Goal: Task Accomplishment & Management: Complete application form

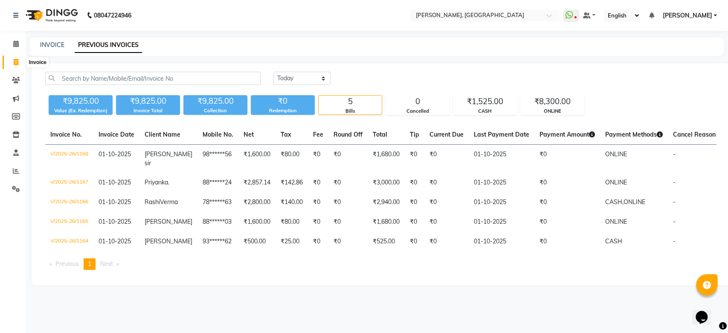
click at [17, 58] on span at bounding box center [16, 63] width 15 height 10
select select "service"
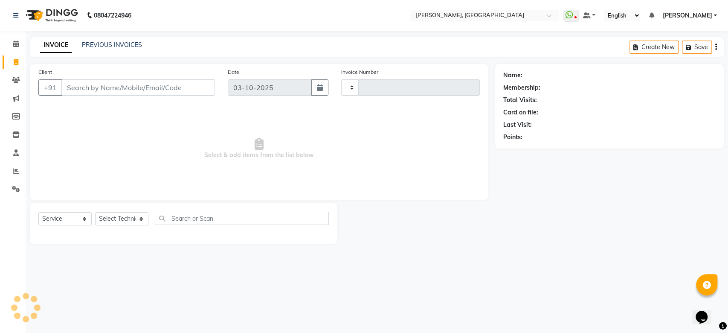
type input "1178"
select select "3755"
click at [538, 13] on input "text" at bounding box center [476, 16] width 124 height 9
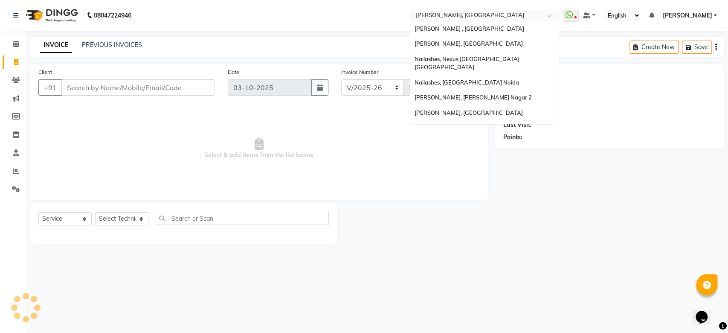
scroll to position [136, 0]
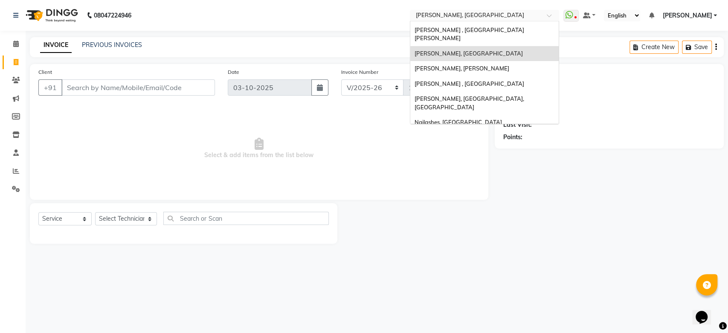
click at [522, 130] on div "Nailashes, [GEOGRAPHIC_DATA]" at bounding box center [484, 137] width 148 height 15
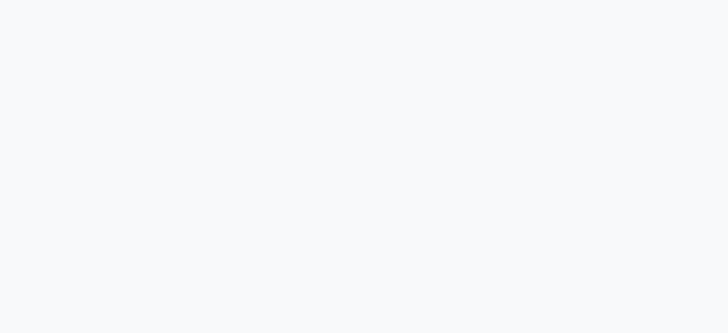
select select "service"
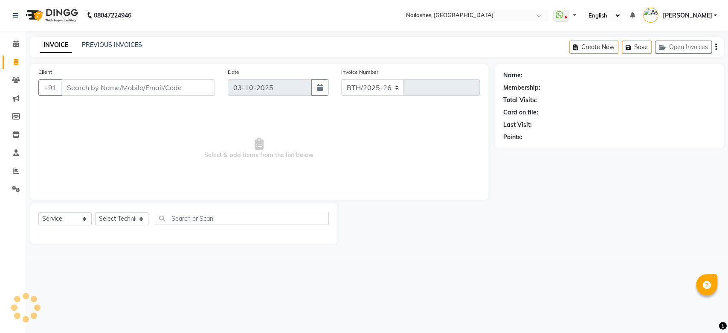
select select "3926"
type input "2648"
click at [177, 84] on input "Client" at bounding box center [137, 87] width 153 height 16
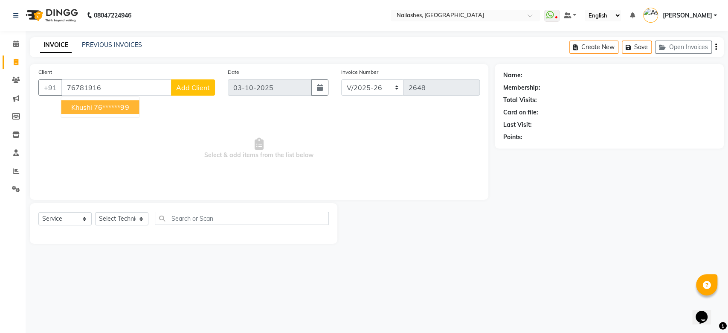
click at [121, 111] on ngb-highlight "76******99" at bounding box center [111, 107] width 35 height 9
type input "76******99"
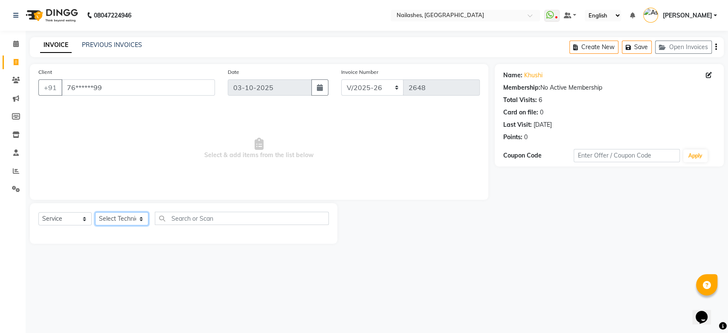
click at [133, 220] on select "Select Technician [PERSON_NAME] [PERSON_NAME] [PERSON_NAME] 2 [PERSON_NAME] MAN…" at bounding box center [121, 218] width 53 height 13
select select "19580"
click at [95, 212] on select "Select Technician [PERSON_NAME] [PERSON_NAME] [PERSON_NAME] 2 [PERSON_NAME] MAN…" at bounding box center [121, 218] width 53 height 13
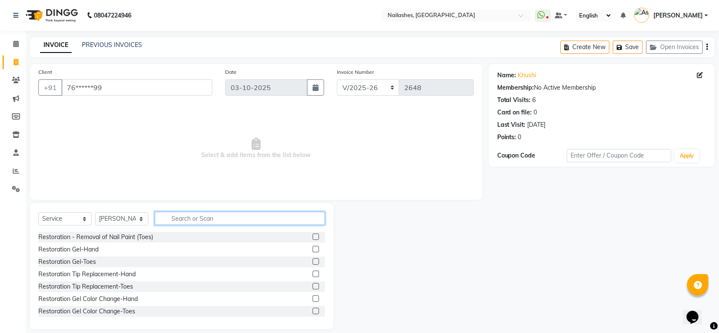
click at [187, 216] on input "text" at bounding box center [240, 217] width 170 height 13
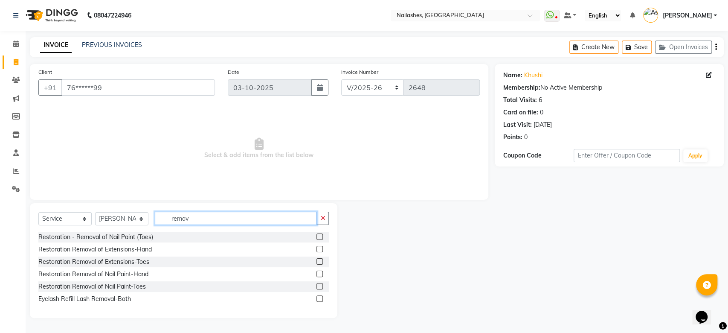
type input "remov"
click at [317, 248] on label at bounding box center [319, 249] width 6 height 6
click at [317, 248] on input "checkbox" at bounding box center [319, 249] width 6 height 6
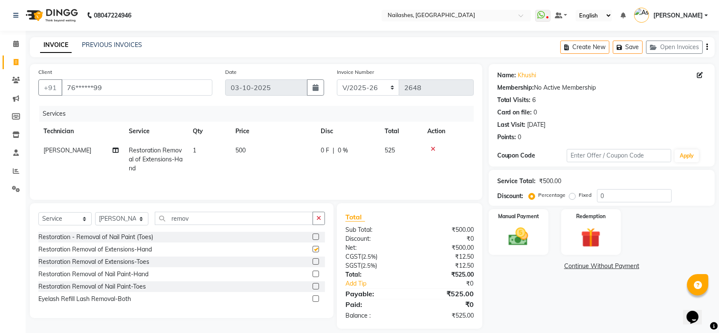
checkbox input "false"
click at [524, 235] on img at bounding box center [518, 236] width 33 height 23
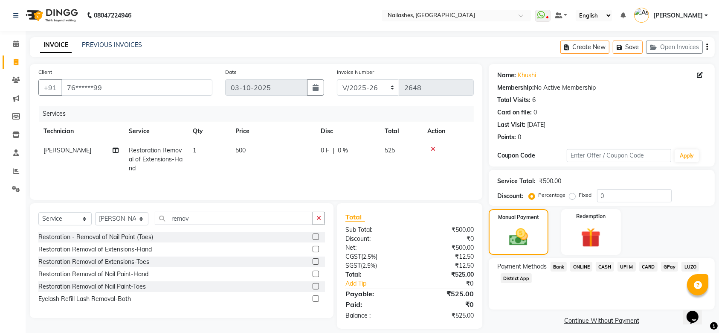
click at [590, 265] on span "ONLINE" at bounding box center [581, 266] width 22 height 10
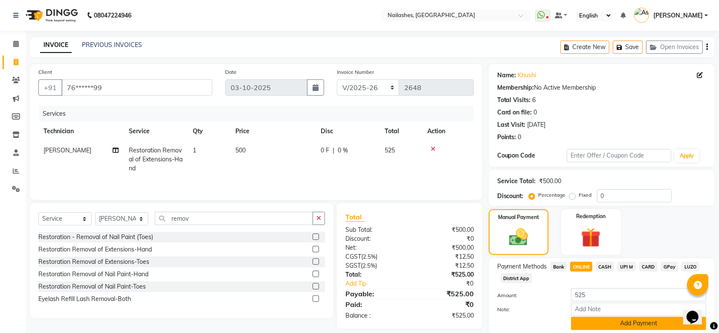
click at [609, 326] on button "Add Payment" at bounding box center [638, 322] width 135 height 13
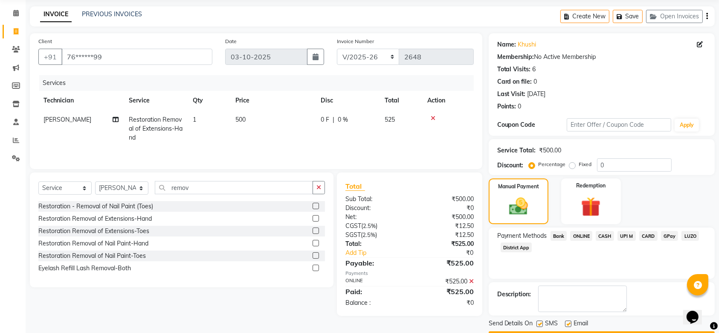
scroll to position [55, 0]
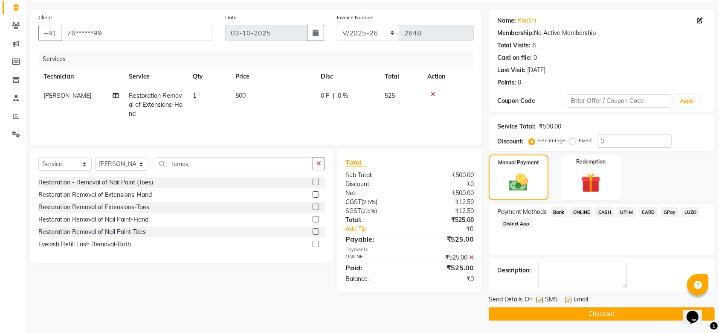
click at [594, 315] on button "Checkout" at bounding box center [602, 313] width 226 height 13
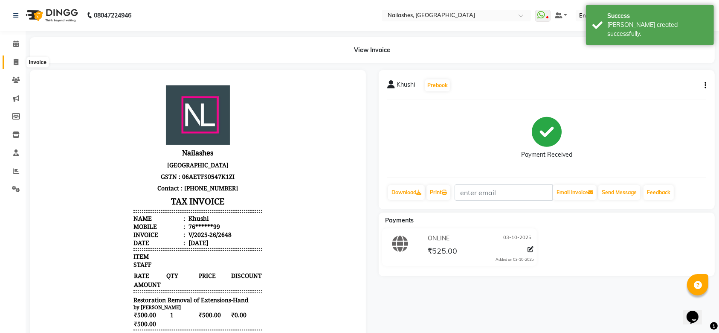
click at [16, 61] on icon at bounding box center [16, 62] width 5 height 6
select select "service"
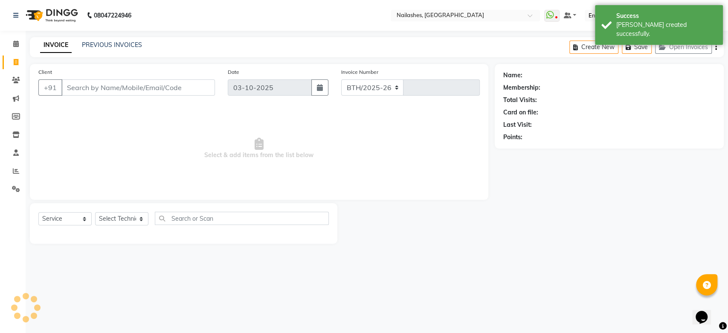
select select "3926"
type input "2649"
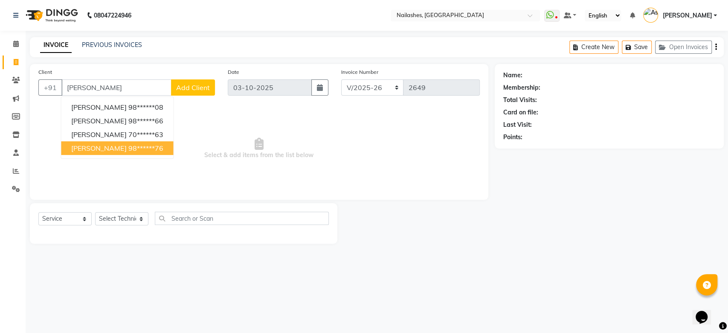
click at [128, 149] on ngb-highlight "98******76" at bounding box center [145, 148] width 35 height 9
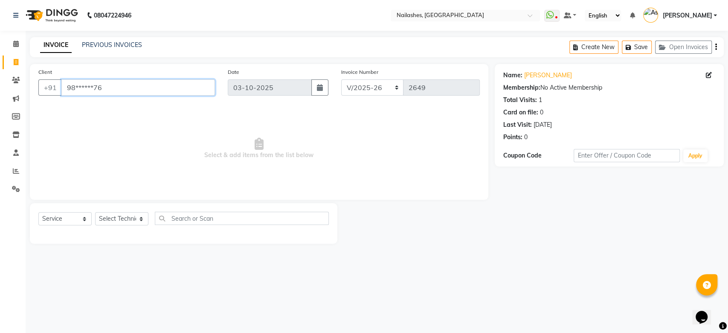
click at [90, 87] on input "98******76" at bounding box center [137, 87] width 153 height 16
click at [116, 87] on input "98******76" at bounding box center [137, 87] width 153 height 16
type input "9"
click at [116, 87] on input "Client" at bounding box center [137, 87] width 153 height 16
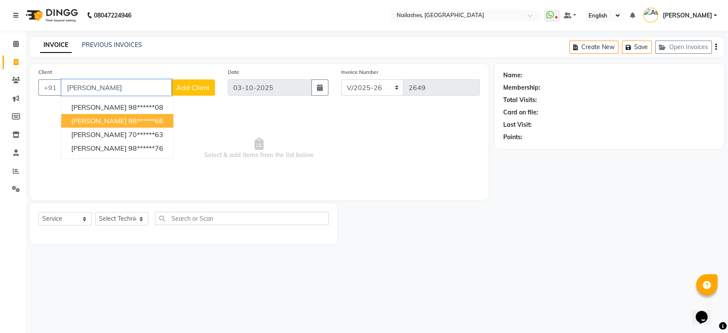
click at [138, 121] on button "[PERSON_NAME] 98******66" at bounding box center [117, 121] width 112 height 14
type input "98******66"
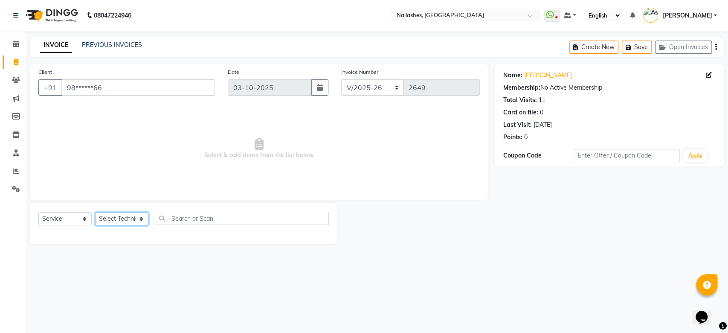
click at [134, 217] on select "Select Technician [PERSON_NAME] [PERSON_NAME] [PERSON_NAME] 2 [PERSON_NAME] MAN…" at bounding box center [121, 218] width 53 height 13
select select "19477"
click at [95, 212] on select "Select Technician [PERSON_NAME] [PERSON_NAME] [PERSON_NAME] 2 [PERSON_NAME] MAN…" at bounding box center [121, 218] width 53 height 13
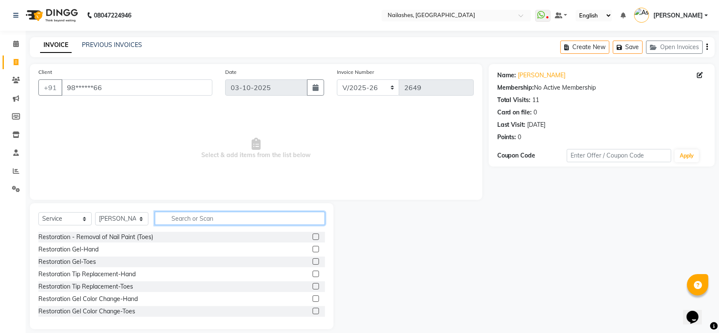
click at [194, 219] on input "text" at bounding box center [240, 217] width 170 height 13
type input "gel"
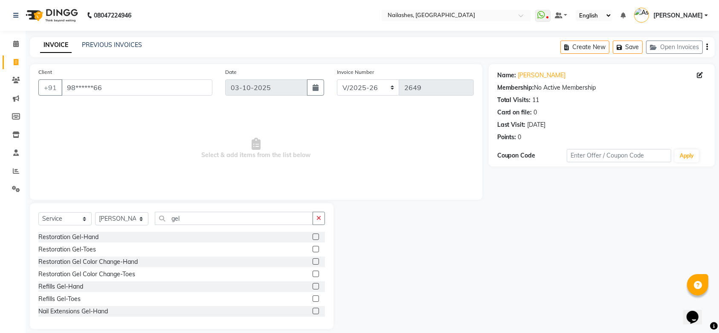
click at [313, 309] on label at bounding box center [316, 310] width 6 height 6
click at [313, 309] on input "checkbox" at bounding box center [316, 311] width 6 height 6
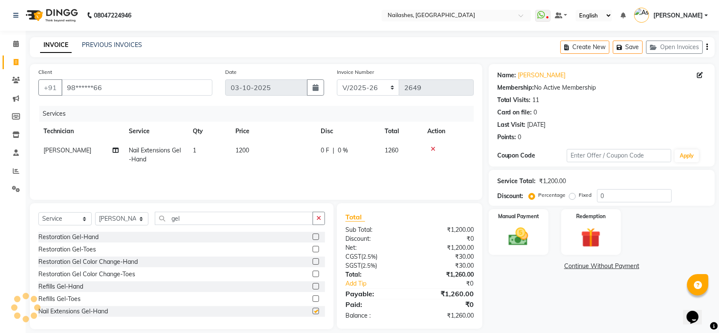
checkbox input "false"
click at [244, 150] on span "1200" at bounding box center [242, 150] width 14 height 8
select select "19477"
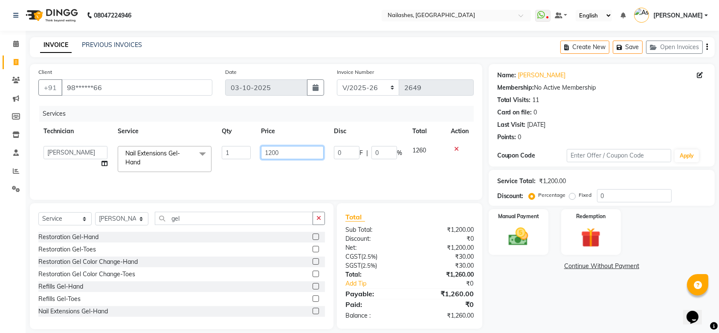
click at [274, 151] on input "1200" at bounding box center [292, 152] width 63 height 13
type input "2300"
click at [345, 175] on div "Services Technician Service Qty Price Disc Total Action [PERSON_NAME] [PERSON_N…" at bounding box center [255, 148] width 435 height 85
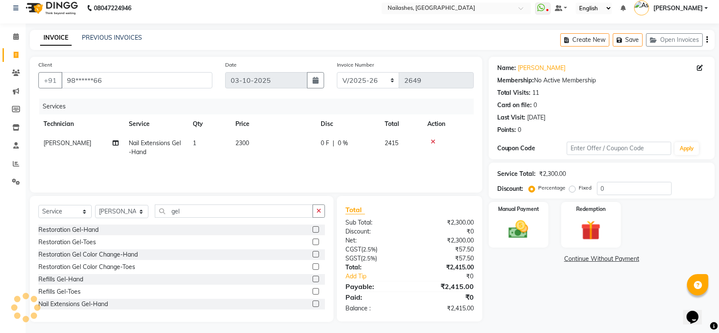
scroll to position [9, 0]
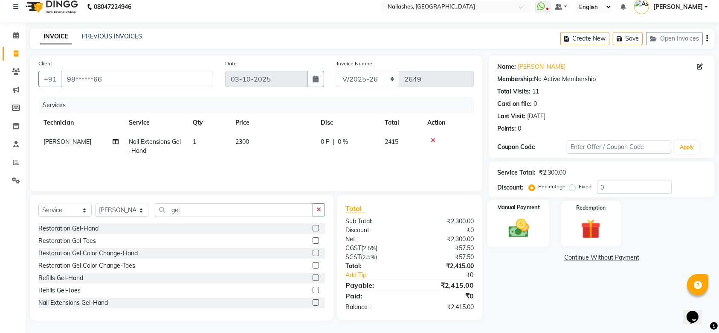
click at [535, 222] on div "Manual Payment" at bounding box center [518, 224] width 62 height 48
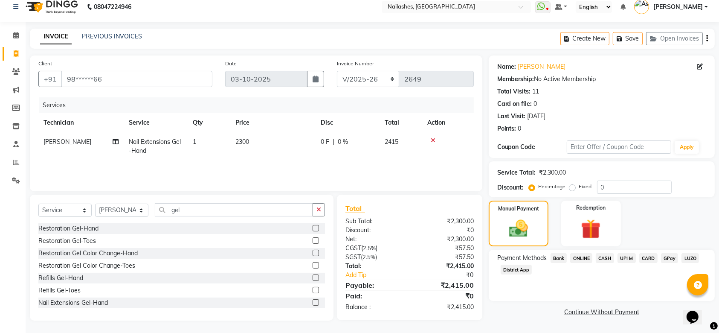
click at [646, 256] on span "CARD" at bounding box center [648, 258] width 18 height 10
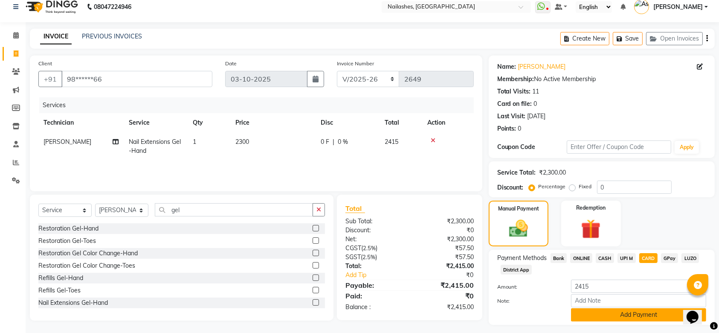
click at [628, 315] on button "Add Payment" at bounding box center [638, 314] width 135 height 13
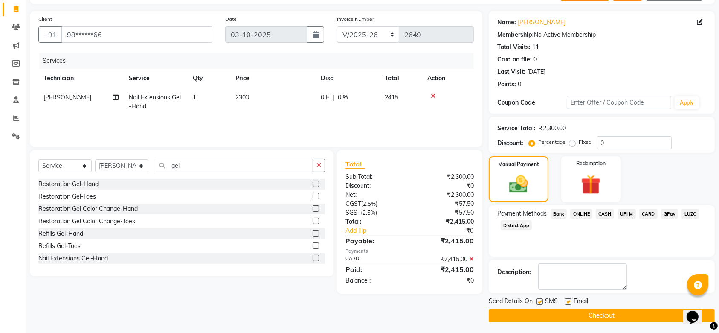
scroll to position [55, 0]
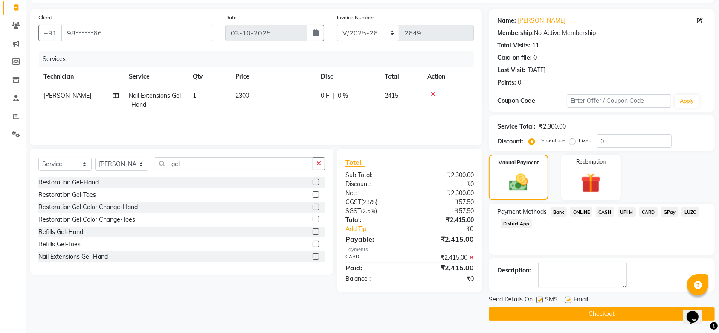
click at [619, 315] on button "Checkout" at bounding box center [602, 313] width 226 height 13
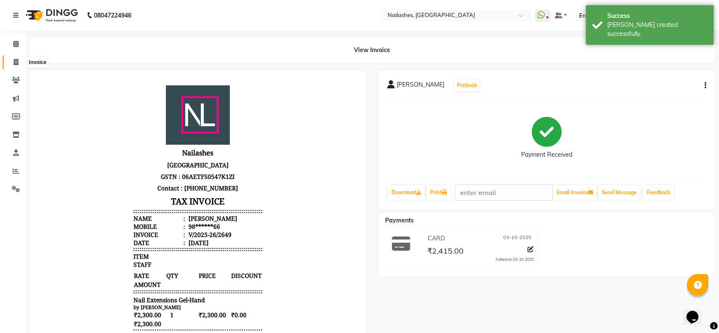
click at [17, 60] on icon at bounding box center [16, 62] width 5 height 6
select select "service"
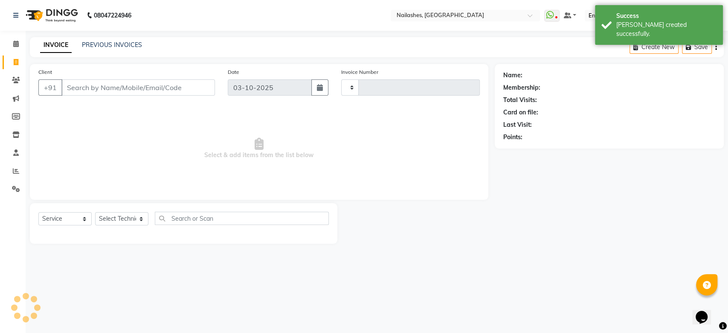
type input "2650"
select select "3926"
click at [104, 85] on input "Client" at bounding box center [137, 87] width 153 height 16
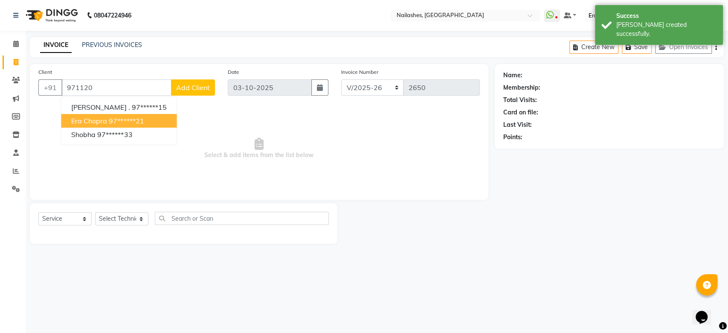
click at [106, 116] on button "Era Chopra 97******21" at bounding box center [119, 121] width 116 height 14
type input "97******21"
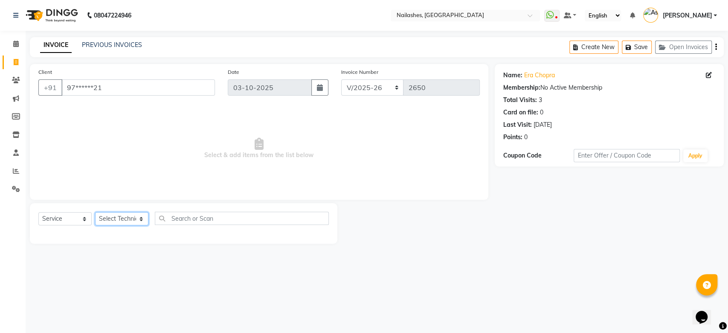
click at [119, 217] on select "Select Technician [PERSON_NAME] [PERSON_NAME] [PERSON_NAME] 2 [PERSON_NAME] MAN…" at bounding box center [121, 218] width 53 height 13
click at [95, 212] on select "Select Technician [PERSON_NAME] [PERSON_NAME] [PERSON_NAME] 2 [PERSON_NAME] MAN…" at bounding box center [121, 218] width 53 height 13
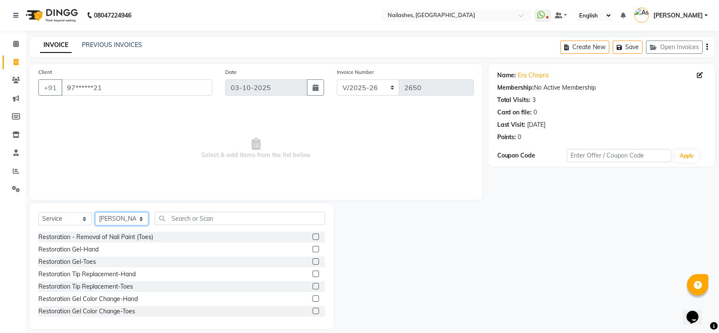
click at [122, 218] on select "Select Technician [PERSON_NAME] [PERSON_NAME] [PERSON_NAME] 2 [PERSON_NAME] MAN…" at bounding box center [121, 218] width 53 height 13
select select "90278"
click at [95, 212] on select "Select Technician [PERSON_NAME] [PERSON_NAME] [PERSON_NAME] 2 [PERSON_NAME] MAN…" at bounding box center [121, 218] width 53 height 13
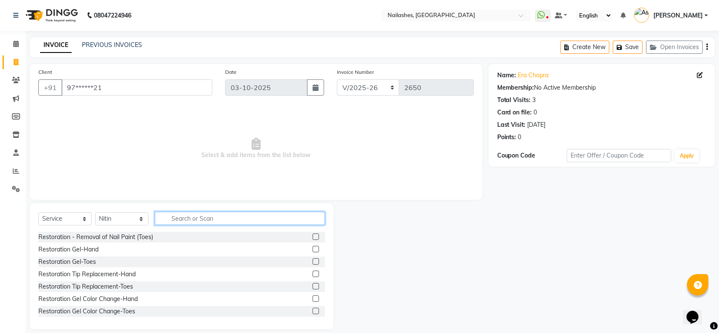
click at [181, 217] on input "text" at bounding box center [240, 217] width 170 height 13
type input "gel"
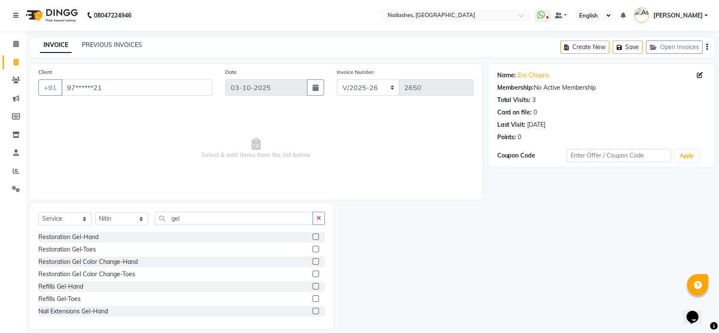
click at [313, 311] on label at bounding box center [316, 310] width 6 height 6
click at [313, 311] on input "checkbox" at bounding box center [316, 311] width 6 height 6
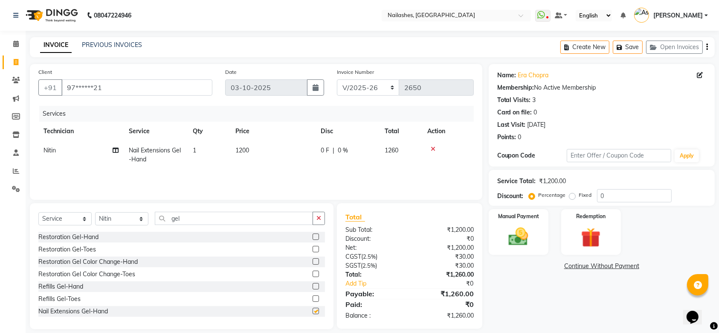
checkbox input "false"
click at [313, 300] on label at bounding box center [316, 298] width 6 height 6
click at [313, 300] on input "checkbox" at bounding box center [316, 299] width 6 height 6
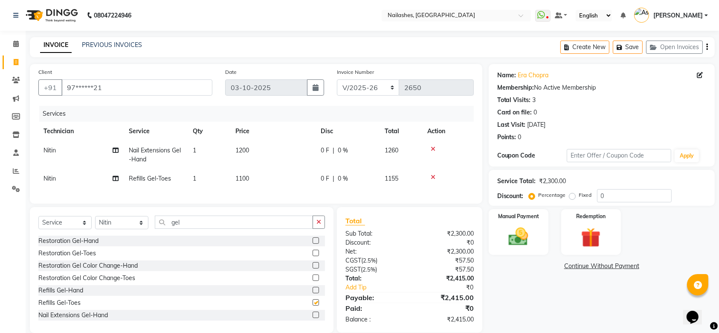
checkbox input "false"
click at [241, 152] on span "1200" at bounding box center [242, 150] width 14 height 8
select select "90278"
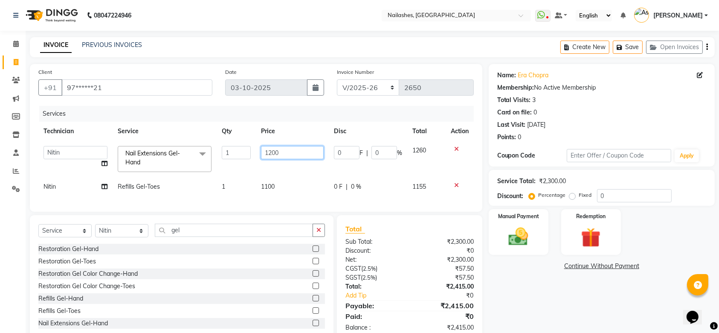
click at [271, 153] on input "1200" at bounding box center [292, 152] width 63 height 13
type input "3200"
click at [293, 179] on td "1100" at bounding box center [292, 186] width 73 height 19
select select "90278"
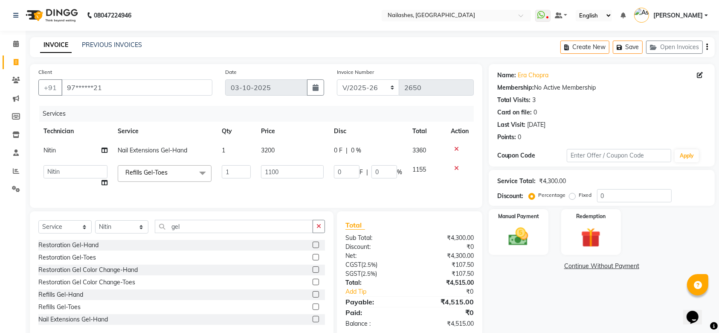
click at [295, 185] on td "1100" at bounding box center [292, 176] width 73 height 32
click at [577, 230] on img at bounding box center [590, 238] width 33 height 26
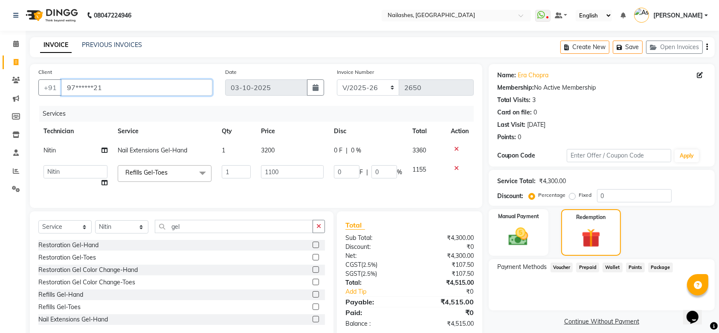
click at [115, 82] on input "97******21" at bounding box center [136, 87] width 151 height 16
type input "9"
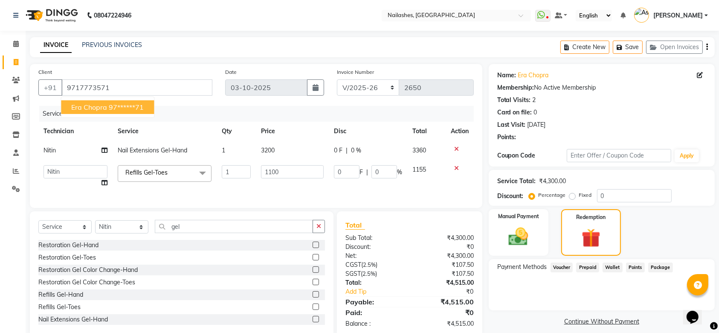
click at [123, 110] on ngb-highlight "97******71" at bounding box center [126, 107] width 35 height 9
type input "97******71"
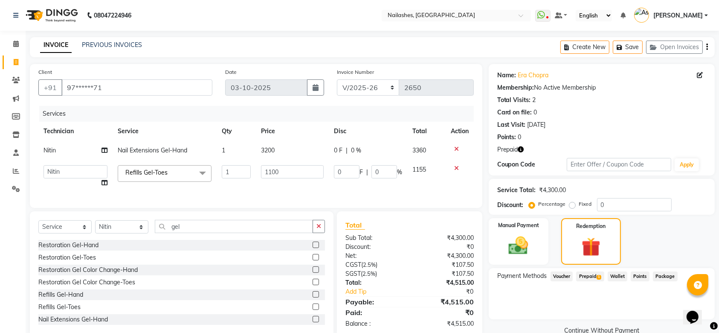
click at [517, 149] on span "Prepaid" at bounding box center [507, 149] width 21 height 9
click at [521, 149] on icon "button" at bounding box center [521, 149] width 6 height 6
click at [585, 243] on img at bounding box center [591, 247] width 32 height 24
click at [587, 274] on span "Prepaid 1" at bounding box center [590, 276] width 28 height 10
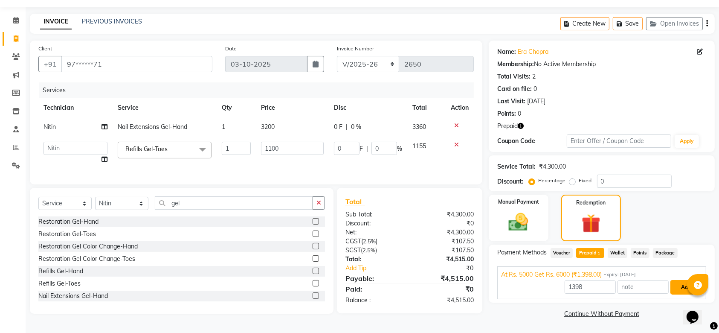
click at [680, 287] on button "Add" at bounding box center [685, 287] width 31 height 14
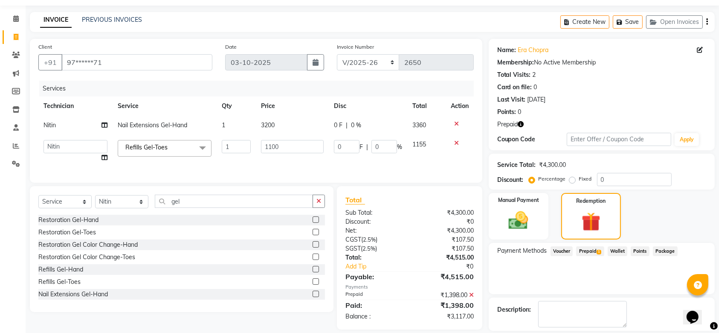
click at [596, 249] on span "Prepaid 1" at bounding box center [590, 251] width 28 height 10
click at [17, 36] on icon at bounding box center [16, 37] width 5 height 6
click at [17, 28] on li "Calendar" at bounding box center [13, 19] width 26 height 18
select select "service"
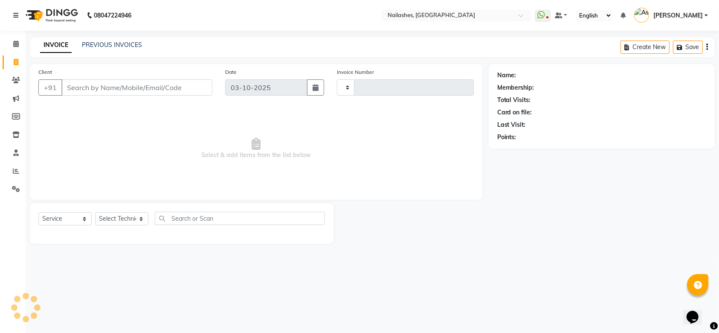
scroll to position [0, 0]
select select "3926"
type input "2651"
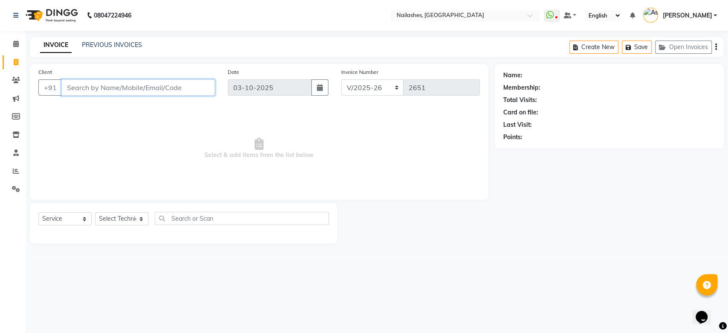
click at [116, 84] on input "Client" at bounding box center [137, 87] width 153 height 16
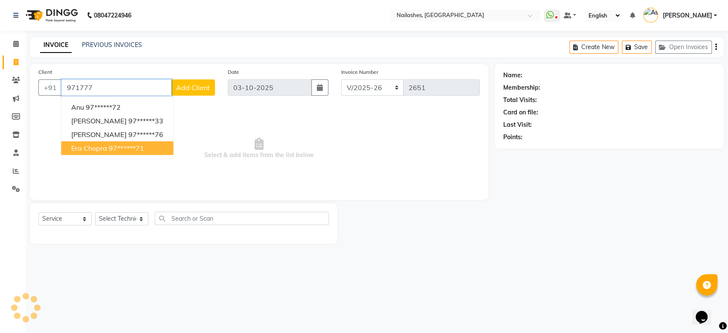
click at [126, 148] on ngb-highlight "97******71" at bounding box center [126, 148] width 35 height 9
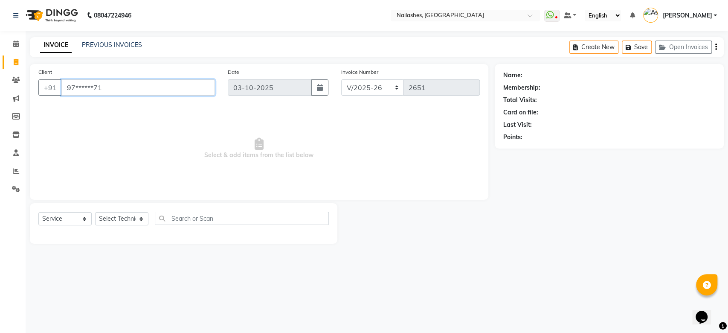
type input "97******71"
click at [135, 220] on select "Select Technician [PERSON_NAME] [PERSON_NAME] [PERSON_NAME] 2 [PERSON_NAME] MAN…" at bounding box center [121, 218] width 53 height 13
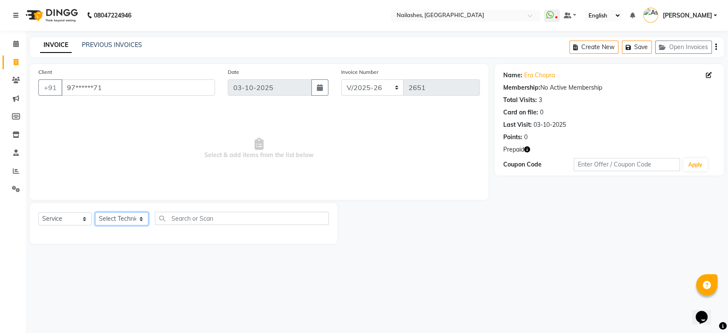
select select "19580"
click at [95, 212] on select "Select Technician [PERSON_NAME] [PERSON_NAME] [PERSON_NAME] 2 [PERSON_NAME] MAN…" at bounding box center [121, 218] width 53 height 13
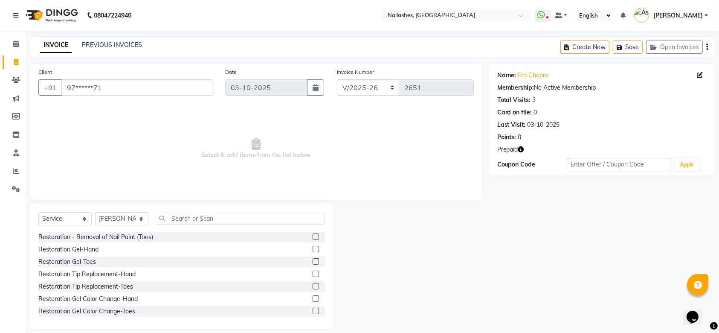
click at [124, 195] on div "Client +91 97******71 Date [DATE] Invoice Number BTH/2025-26 RED/2025-26 V/2025…" at bounding box center [256, 132] width 452 height 136
click at [194, 216] on input "text" at bounding box center [240, 217] width 170 height 13
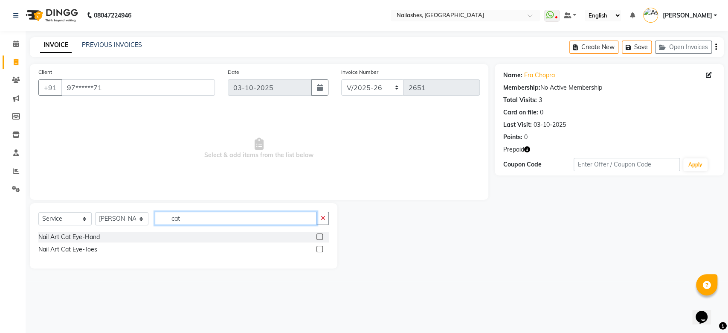
type input "cat"
drag, startPoint x: 323, startPoint y: 234, endPoint x: 317, endPoint y: 239, distance: 7.6
click at [317, 239] on div at bounding box center [322, 237] width 12 height 11
click at [317, 239] on label at bounding box center [319, 236] width 6 height 6
click at [317, 239] on input "checkbox" at bounding box center [319, 237] width 6 height 6
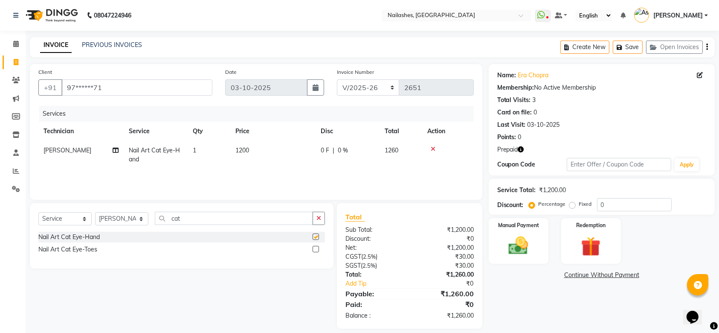
checkbox input "false"
click at [318, 246] on label at bounding box center [316, 249] width 6 height 6
click at [318, 246] on input "checkbox" at bounding box center [316, 249] width 6 height 6
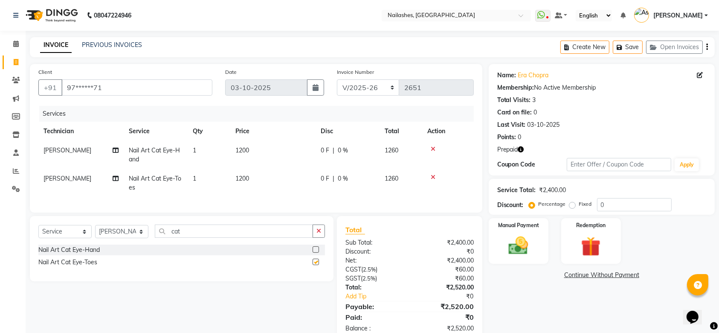
checkbox input "false"
click at [241, 151] on span "1200" at bounding box center [242, 150] width 14 height 8
select select "19580"
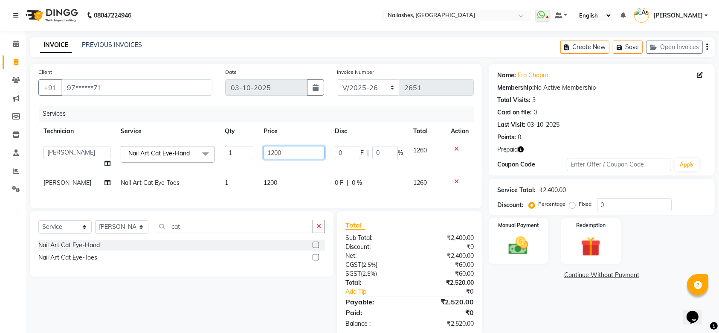
click at [270, 156] on input "1200" at bounding box center [293, 152] width 61 height 13
type input "2000"
click at [267, 185] on td "1200" at bounding box center [293, 182] width 71 height 19
select select "19580"
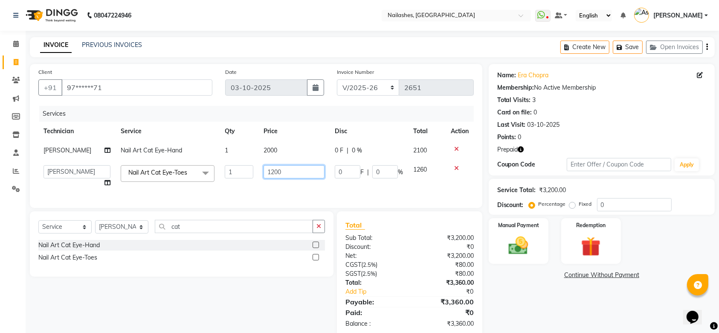
click at [273, 171] on input "1200" at bounding box center [293, 171] width 61 height 13
type input "2000"
click at [516, 289] on div "Name: Era Chopra Membership: No Active Membership Total Visits: 3 Card on file:…" at bounding box center [605, 200] width 232 height 272
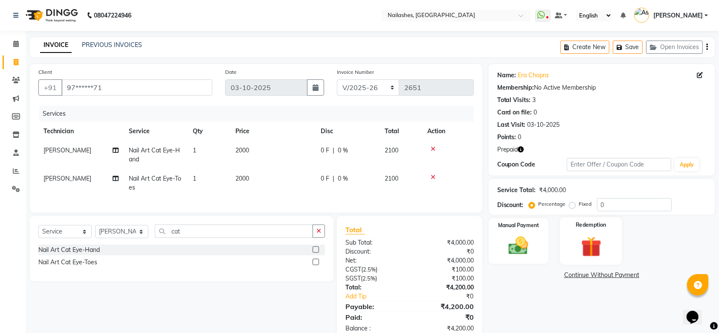
click at [587, 240] on img at bounding box center [590, 247] width 33 height 26
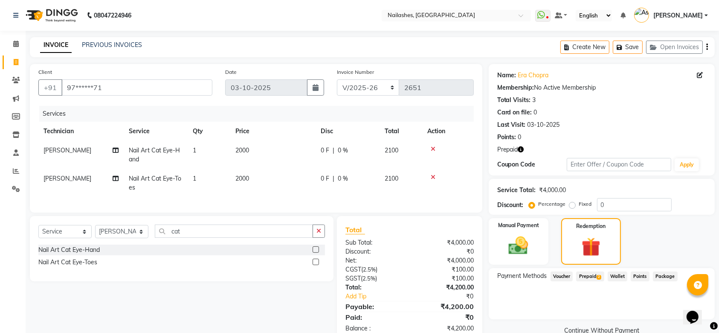
click at [597, 275] on span "2" at bounding box center [598, 277] width 5 height 5
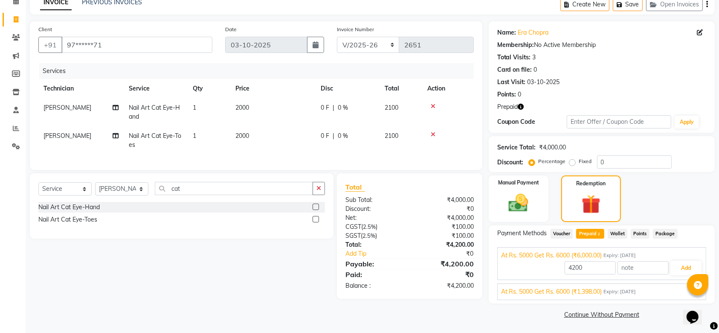
click at [655, 291] on div "At Rs. 5000 Get Rs. 6000 (₹1,398.00) Expiry: [DATE]" at bounding box center [601, 291] width 201 height 9
click at [682, 288] on button "Add" at bounding box center [685, 288] width 31 height 14
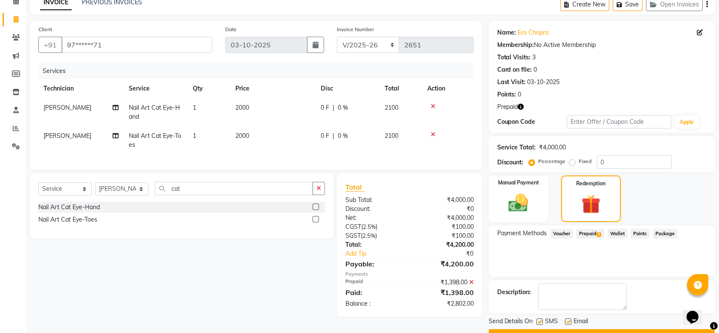
scroll to position [64, 0]
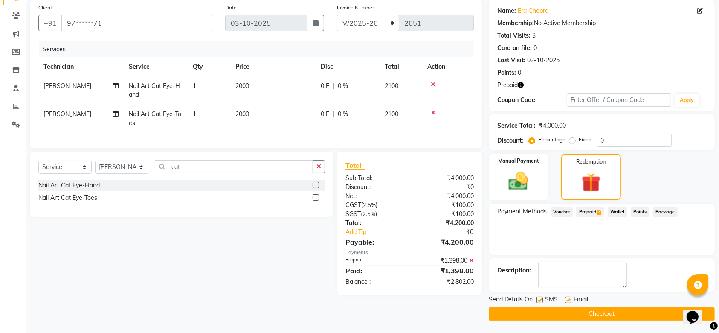
click at [599, 210] on span "2" at bounding box center [598, 212] width 5 height 5
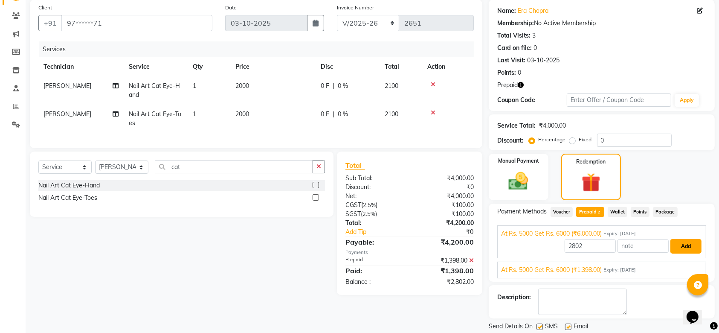
click at [689, 243] on button "Add" at bounding box center [685, 246] width 31 height 14
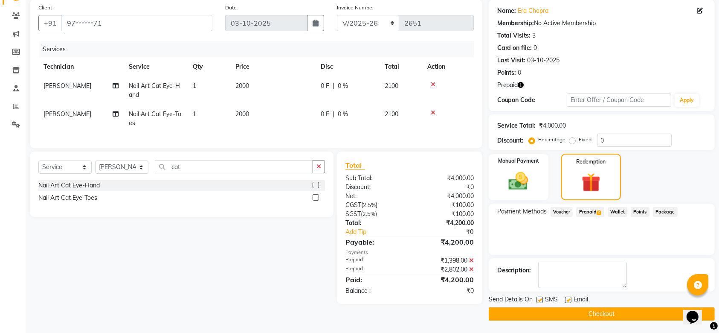
click at [587, 211] on span "Prepaid 2" at bounding box center [590, 212] width 28 height 10
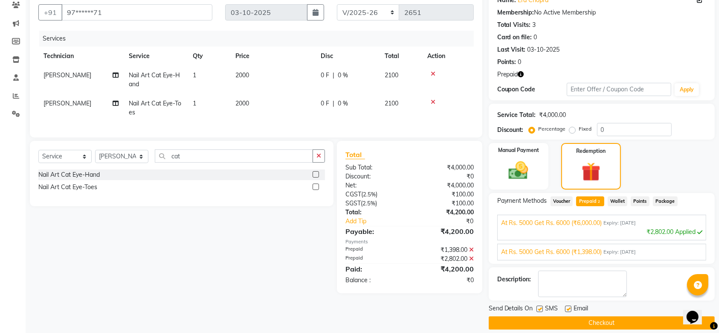
scroll to position [84, 0]
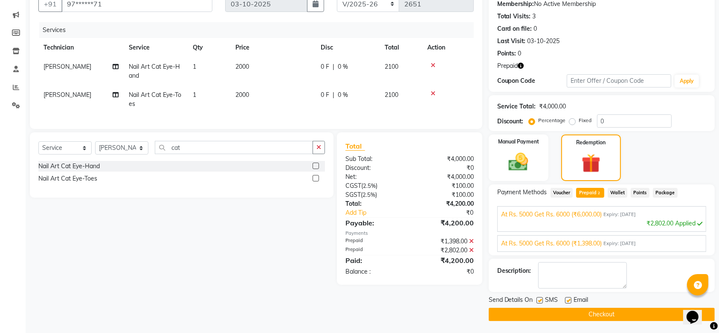
click at [626, 313] on button "Checkout" at bounding box center [602, 313] width 226 height 13
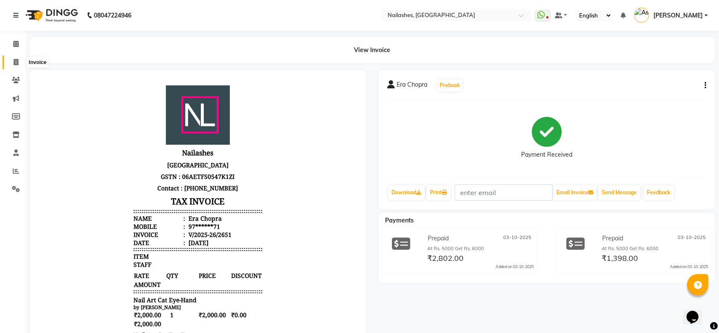
click at [17, 61] on icon at bounding box center [16, 62] width 5 height 6
select select "service"
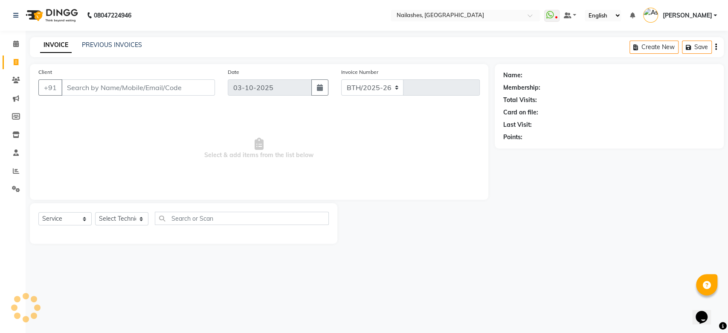
select select "3926"
type input "2652"
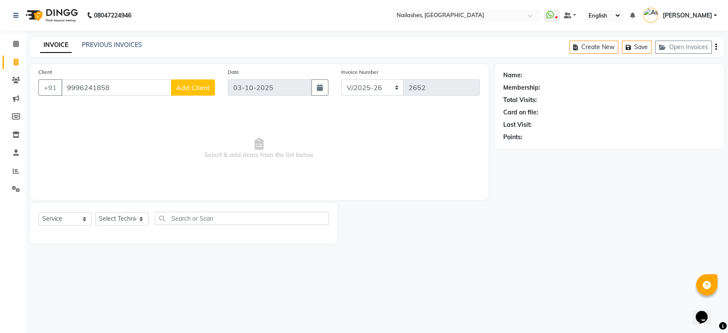
type input "9996241858"
click at [196, 90] on span "Add Client" at bounding box center [193, 87] width 34 height 9
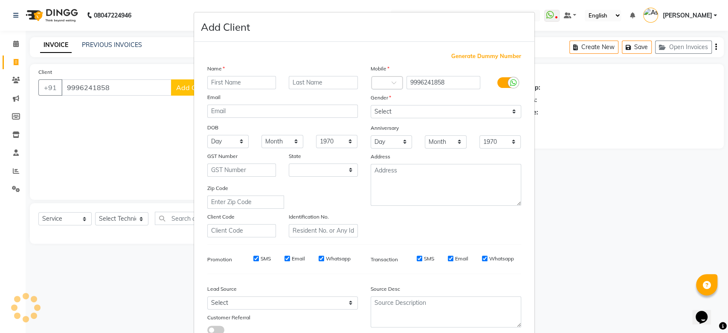
select select "21"
type input "[PERSON_NAME]"
click at [291, 81] on input "text" at bounding box center [323, 82] width 69 height 13
type input "Batra"
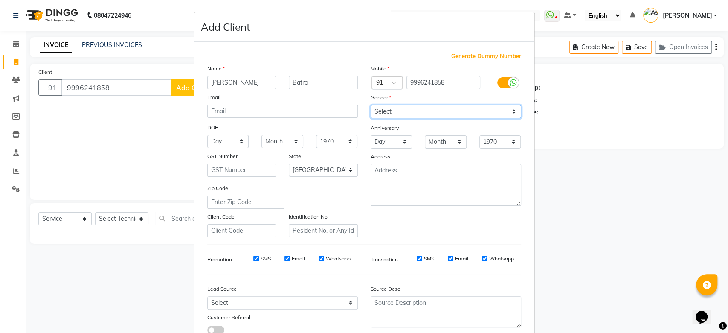
click at [394, 114] on select "Select [DEMOGRAPHIC_DATA] [DEMOGRAPHIC_DATA] Other Prefer Not To Say" at bounding box center [446, 111] width 151 height 13
select select "[DEMOGRAPHIC_DATA]"
click at [371, 105] on select "Select [DEMOGRAPHIC_DATA] [DEMOGRAPHIC_DATA] Other Prefer Not To Say" at bounding box center [446, 111] width 151 height 13
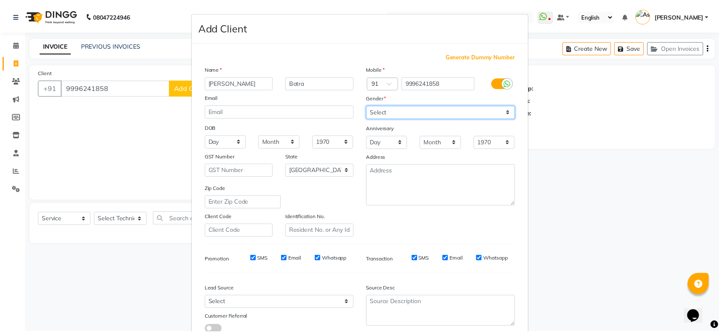
scroll to position [59, 0]
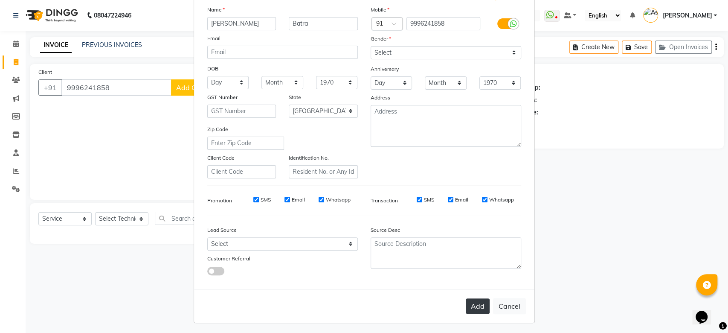
click at [473, 306] on button "Add" at bounding box center [478, 305] width 24 height 15
type input "99******58"
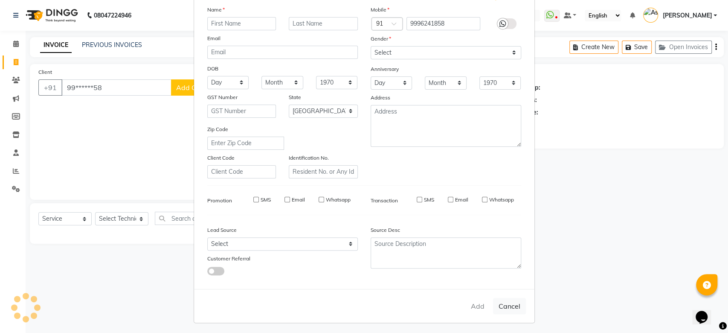
select select
select select "null"
select select
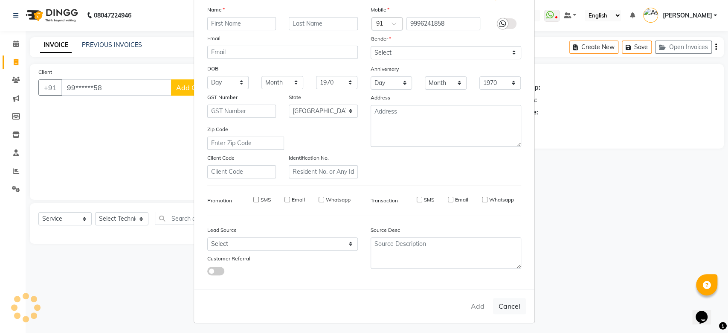
select select
checkbox input "false"
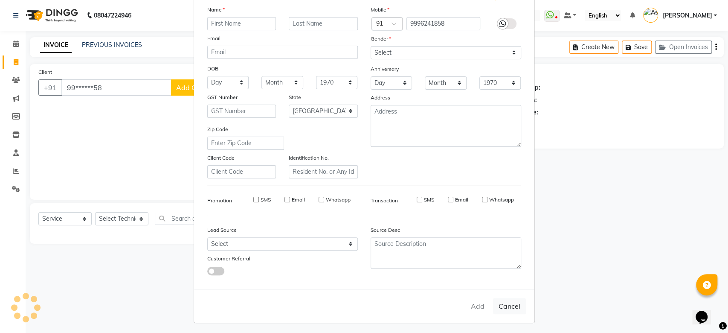
checkbox input "false"
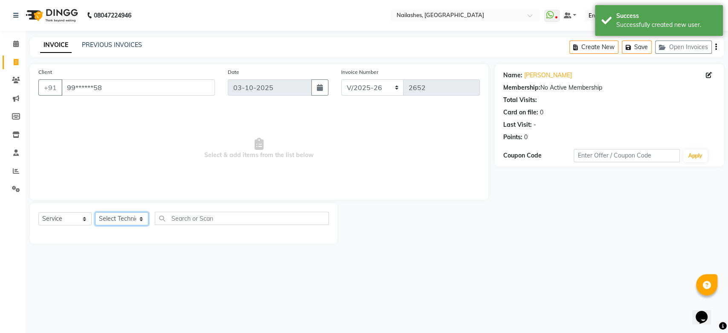
click at [109, 220] on select "Select Technician [PERSON_NAME] [PERSON_NAME] [PERSON_NAME] 2 [PERSON_NAME] MAN…" at bounding box center [121, 218] width 53 height 13
select select "38034"
click at [95, 212] on select "Select Technician [PERSON_NAME] [PERSON_NAME] [PERSON_NAME] 2 [PERSON_NAME] MAN…" at bounding box center [121, 218] width 53 height 13
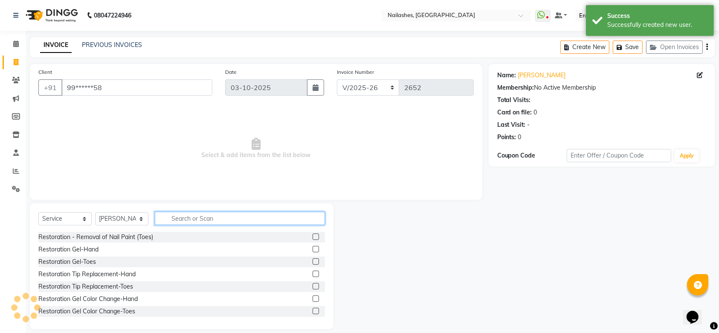
click at [204, 216] on input "text" at bounding box center [240, 217] width 170 height 13
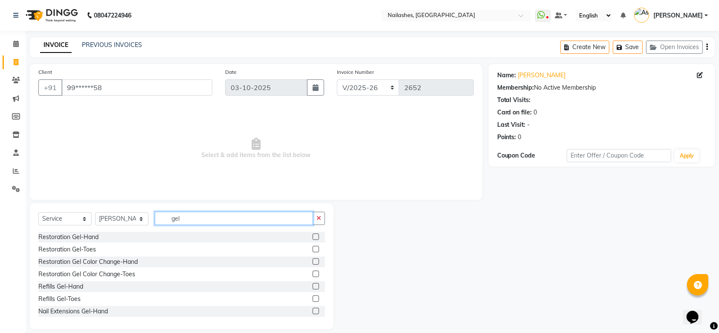
type input "gel"
click at [313, 312] on label at bounding box center [316, 310] width 6 height 6
click at [313, 312] on input "checkbox" at bounding box center [316, 311] width 6 height 6
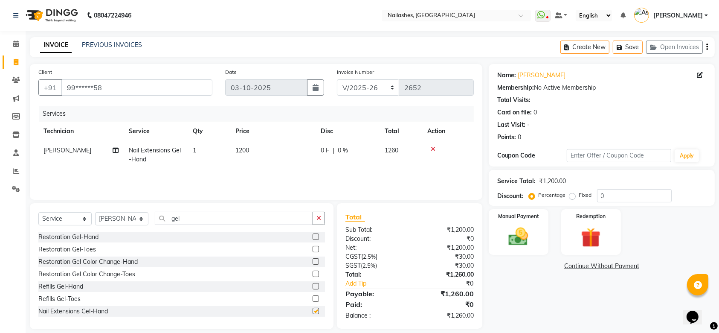
checkbox input "false"
click at [189, 219] on input "gel" at bounding box center [234, 217] width 158 height 13
type input "g"
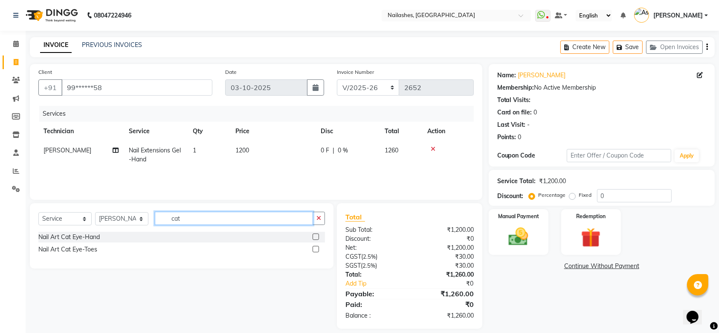
type input "cat"
click at [313, 247] on label at bounding box center [316, 249] width 6 height 6
click at [313, 247] on input "checkbox" at bounding box center [316, 249] width 6 height 6
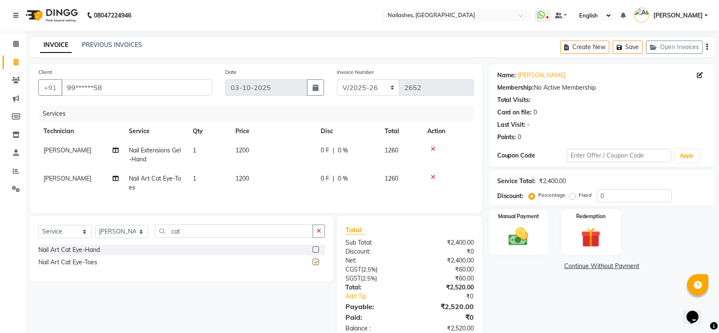
checkbox input "false"
click at [500, 223] on div "Manual Payment" at bounding box center [518, 232] width 62 height 48
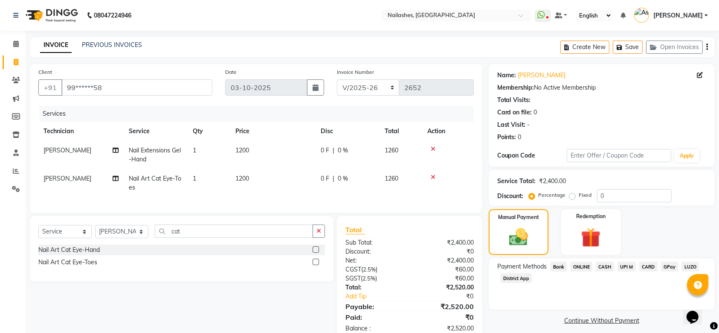
click at [645, 264] on span "CARD" at bounding box center [648, 266] width 18 height 10
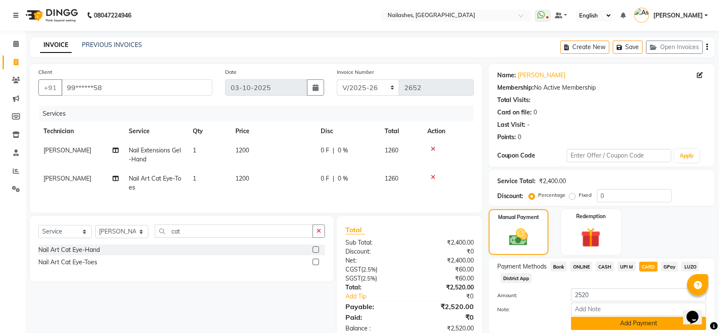
click at [658, 321] on button "Add Payment" at bounding box center [638, 322] width 135 height 13
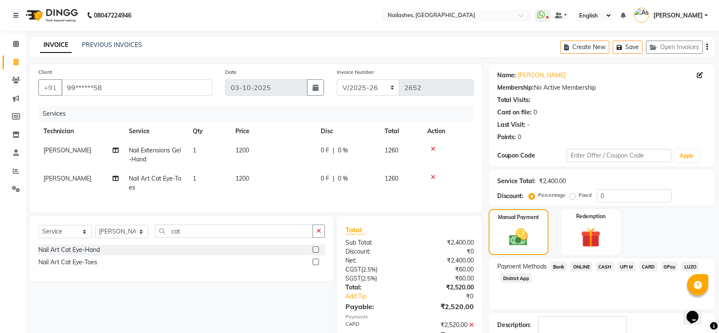
scroll to position [55, 0]
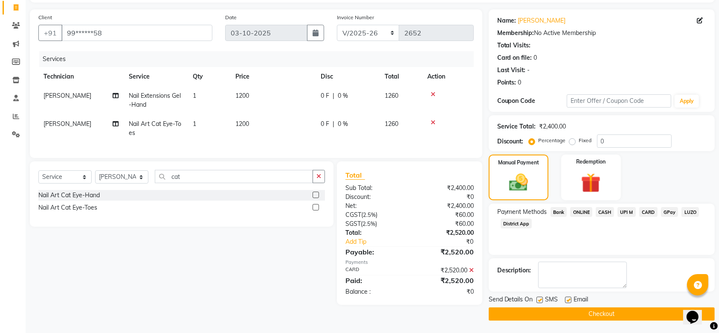
click at [578, 312] on button "Checkout" at bounding box center [602, 313] width 226 height 13
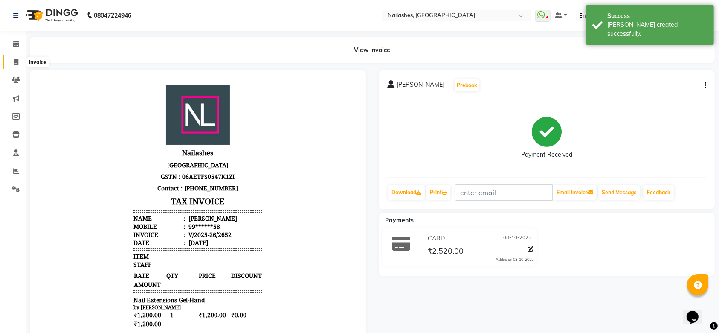
click at [15, 63] on icon at bounding box center [16, 62] width 5 height 6
select select "3926"
select select "service"
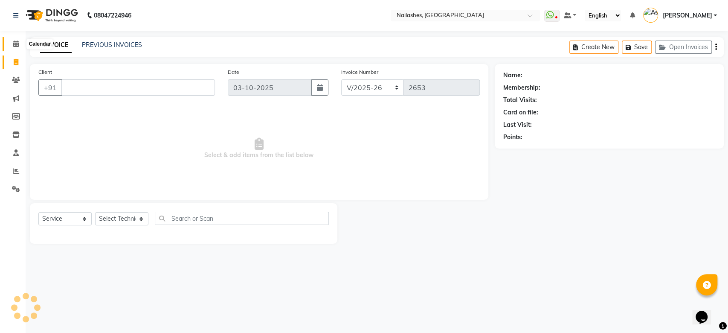
click at [18, 45] on icon at bounding box center [16, 44] width 6 height 6
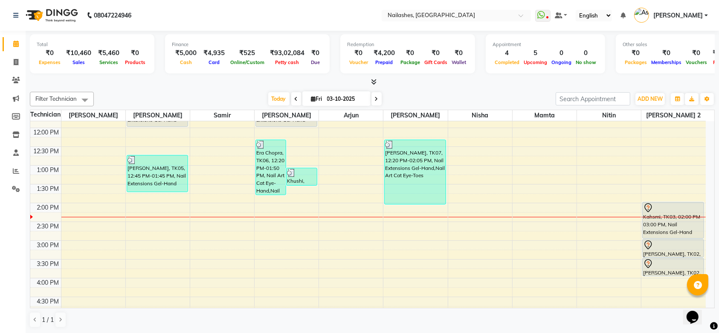
scroll to position [161, 0]
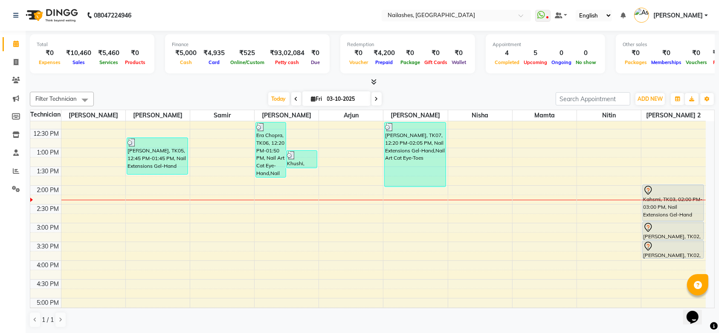
click at [604, 263] on div "8:00 AM 8:30 AM 9:00 AM 9:30 AM 10:00 AM 10:30 AM 11:00 AM 11:30 AM 12:00 PM 12…" at bounding box center [367, 260] width 675 height 600
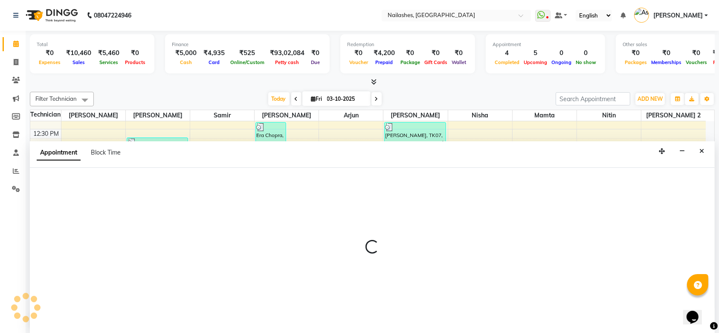
scroll to position [0, 0]
select select "90278"
select select "tentative"
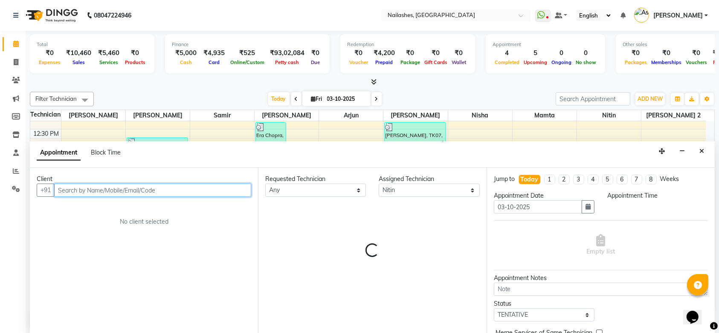
select select "960"
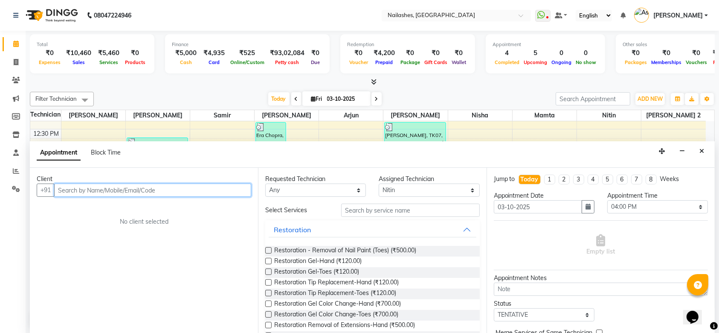
click at [201, 184] on input "text" at bounding box center [152, 189] width 197 height 13
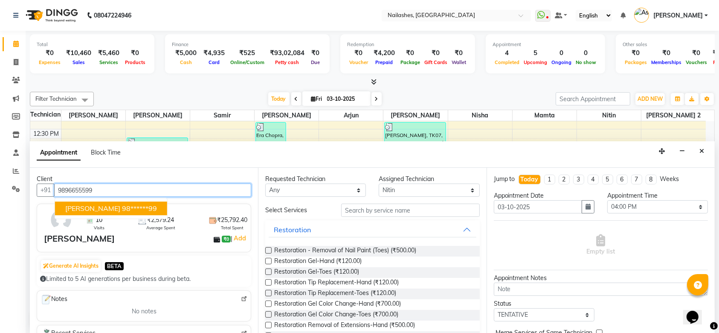
click at [133, 207] on ngb-highlight "98******99" at bounding box center [139, 208] width 35 height 9
type input "98******99"
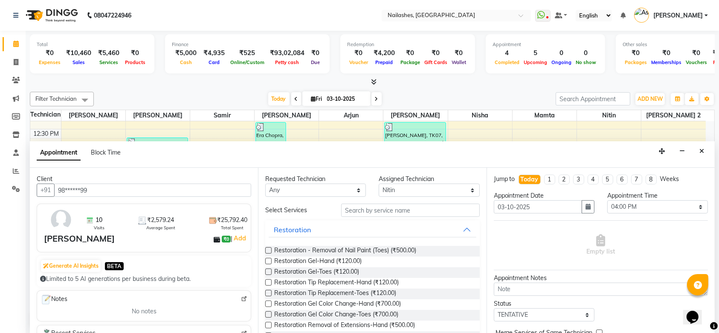
click at [268, 261] on label at bounding box center [268, 261] width 6 height 6
click at [268, 261] on input "checkbox" at bounding box center [268, 262] width 6 height 6
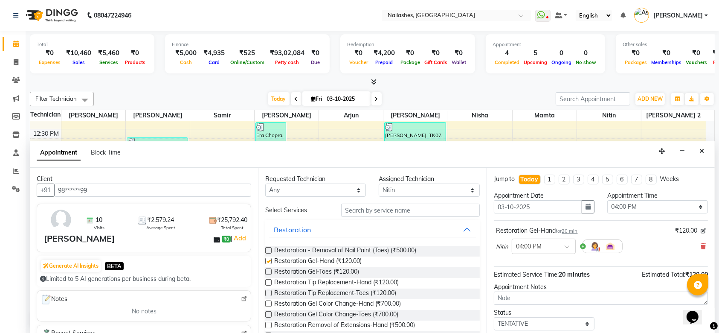
checkbox input "false"
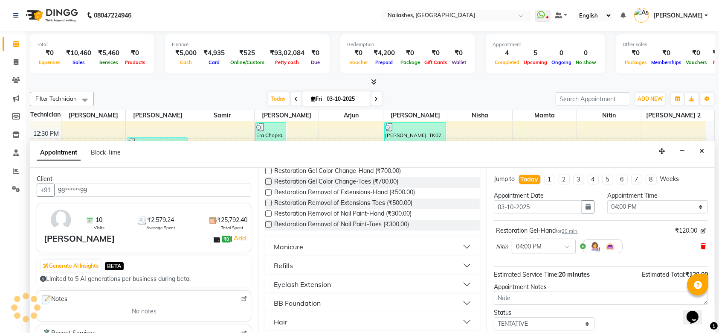
click at [701, 245] on icon at bounding box center [703, 246] width 5 height 6
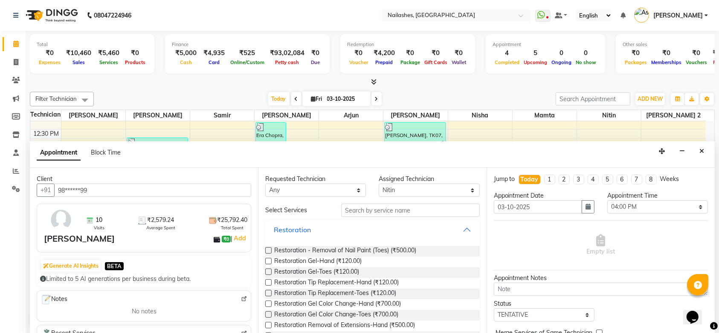
click at [459, 225] on button "Restoration" at bounding box center [372, 229] width 207 height 15
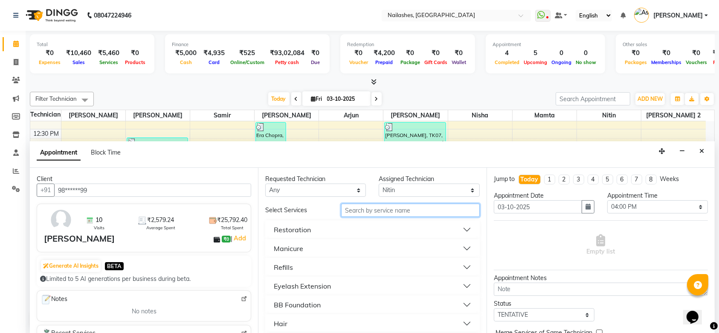
click at [420, 213] on input "text" at bounding box center [410, 209] width 139 height 13
type input "gel"
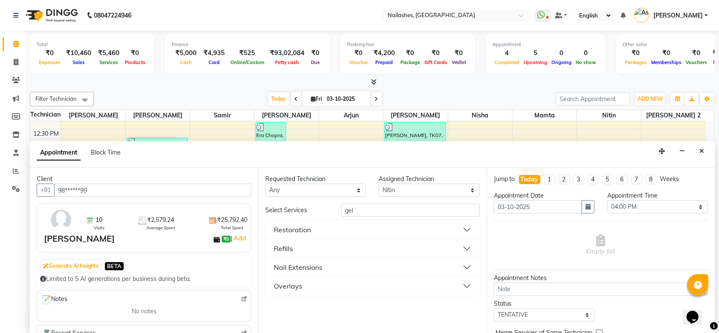
click at [469, 266] on button "Nail Extensions" at bounding box center [372, 266] width 207 height 15
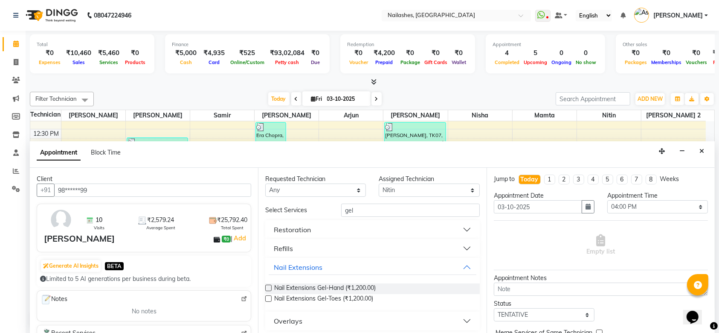
click at [269, 287] on label at bounding box center [268, 287] width 6 height 6
click at [269, 287] on input "checkbox" at bounding box center [268, 289] width 6 height 6
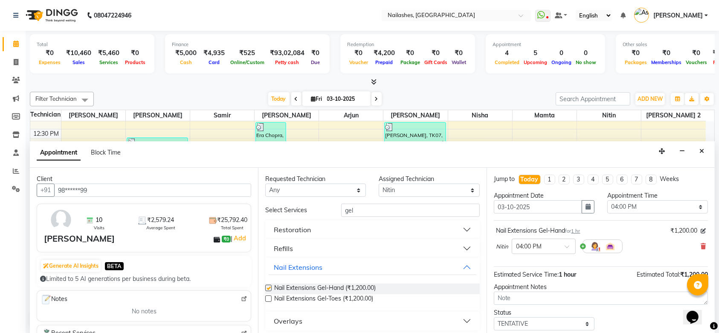
checkbox input "false"
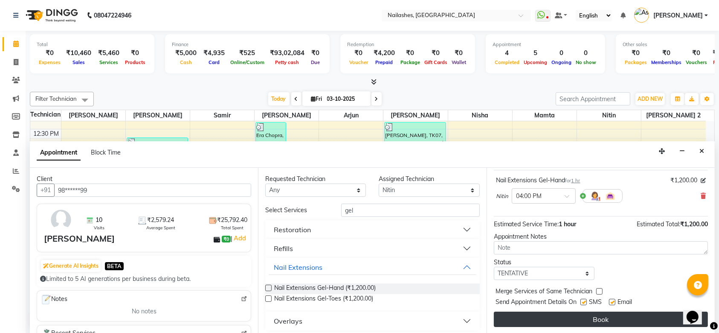
click at [594, 317] on button "Book" at bounding box center [601, 318] width 214 height 15
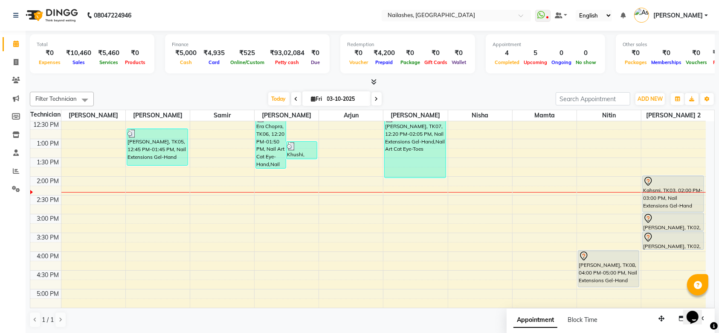
scroll to position [180, 0]
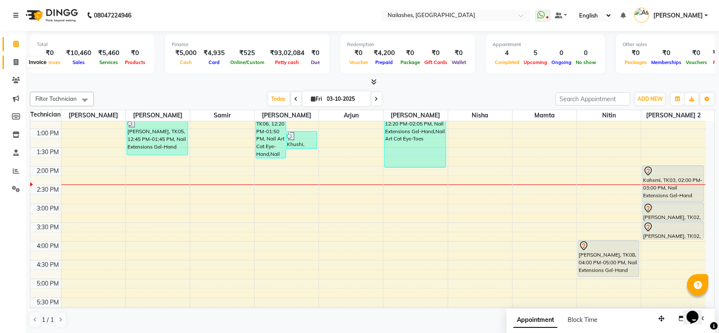
click at [15, 60] on icon at bounding box center [16, 62] width 5 height 6
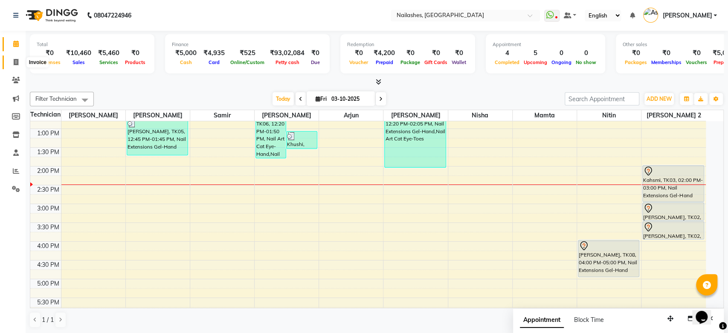
select select "service"
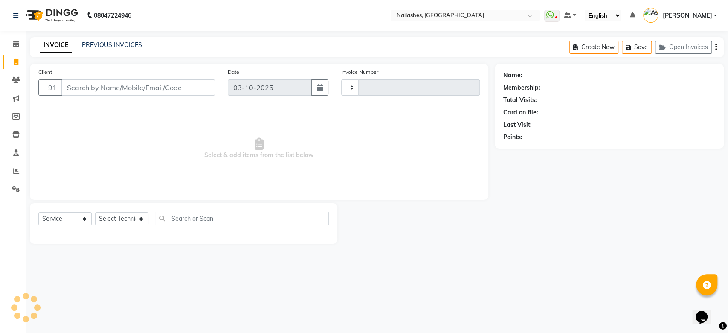
type input "2653"
select select "3926"
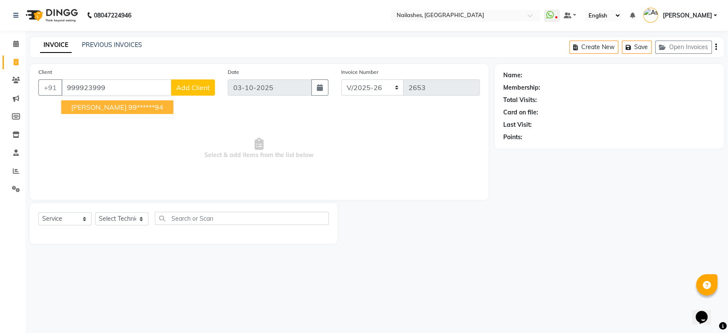
click at [88, 111] on span "[PERSON_NAME]" at bounding box center [98, 107] width 55 height 9
type input "99******94"
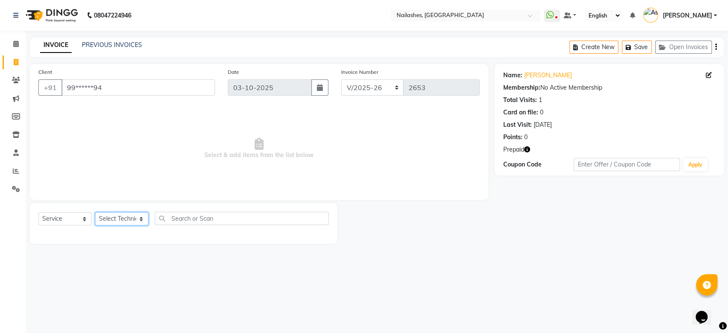
click at [123, 220] on select "Select Technician [PERSON_NAME] [PERSON_NAME] [PERSON_NAME] 2 [PERSON_NAME] MAN…" at bounding box center [121, 218] width 53 height 13
select select "93473"
click at [95, 212] on select "Select Technician [PERSON_NAME] [PERSON_NAME] [PERSON_NAME] 2 [PERSON_NAME] MAN…" at bounding box center [121, 218] width 53 height 13
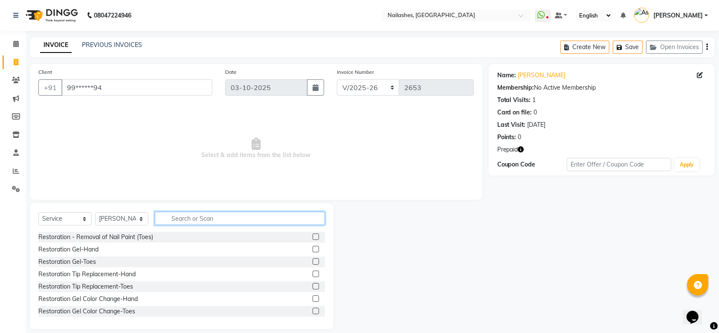
click at [195, 219] on input "text" at bounding box center [240, 217] width 170 height 13
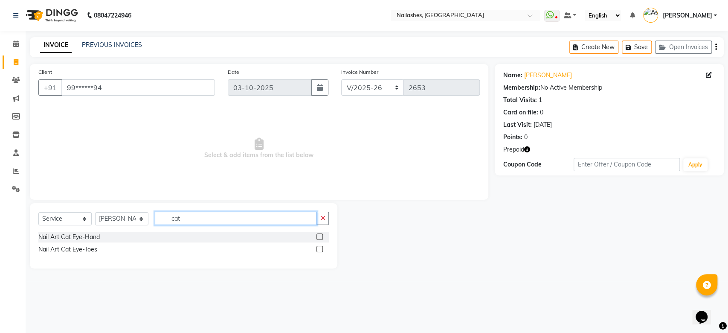
type input "cat"
click at [318, 237] on label at bounding box center [319, 236] width 6 height 6
click at [318, 237] on input "checkbox" at bounding box center [319, 237] width 6 height 6
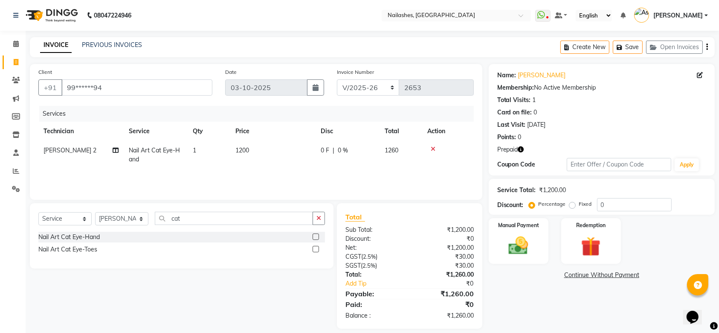
click at [318, 237] on label at bounding box center [316, 236] width 6 height 6
click at [318, 237] on input "checkbox" at bounding box center [316, 237] width 6 height 6
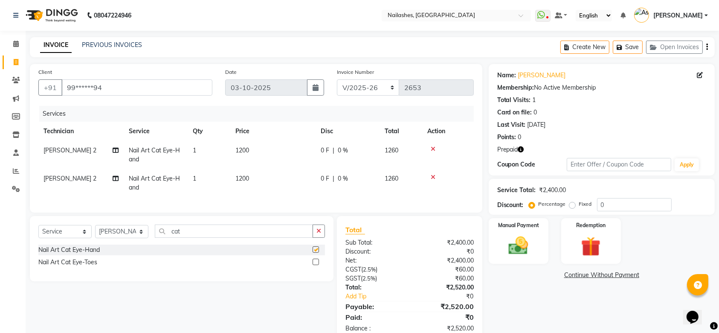
checkbox input "false"
click at [432, 175] on icon at bounding box center [433, 177] width 5 height 6
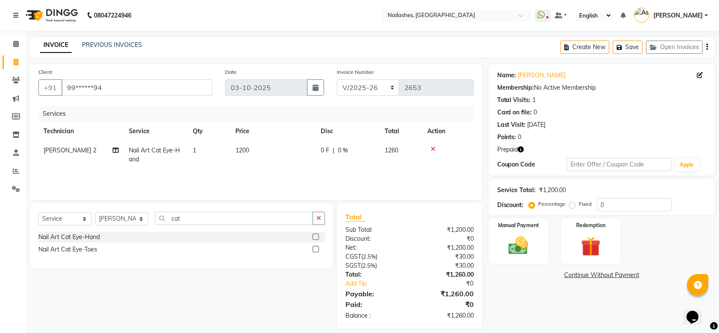
click at [317, 247] on label at bounding box center [316, 249] width 6 height 6
click at [317, 247] on input "checkbox" at bounding box center [316, 249] width 6 height 6
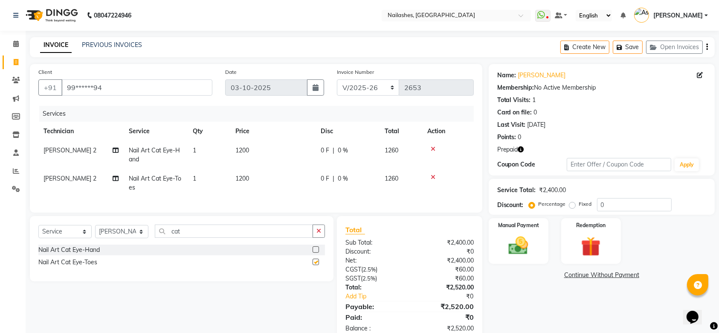
checkbox input "false"
click at [520, 148] on icon "button" at bounding box center [521, 149] width 6 height 6
click at [602, 243] on img at bounding box center [590, 247] width 33 height 26
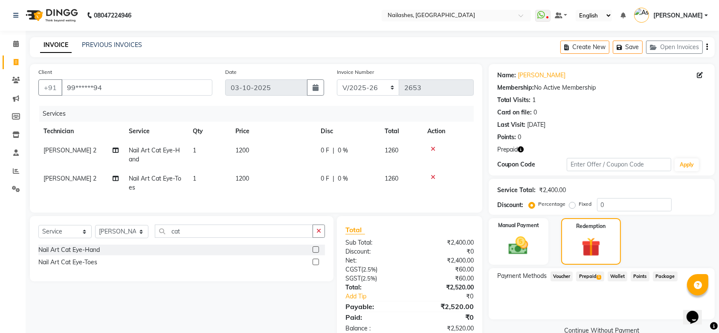
click at [594, 277] on span "Prepaid 1" at bounding box center [590, 276] width 28 height 10
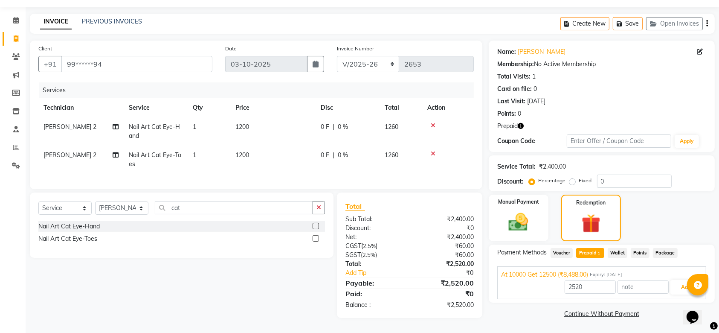
scroll to position [29, 0]
click at [682, 287] on button "Add" at bounding box center [685, 287] width 31 height 14
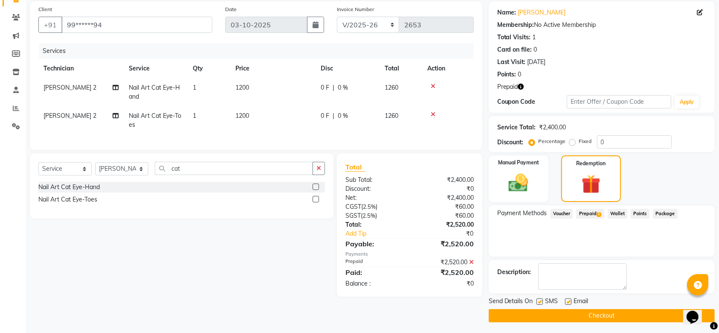
scroll to position [64, 0]
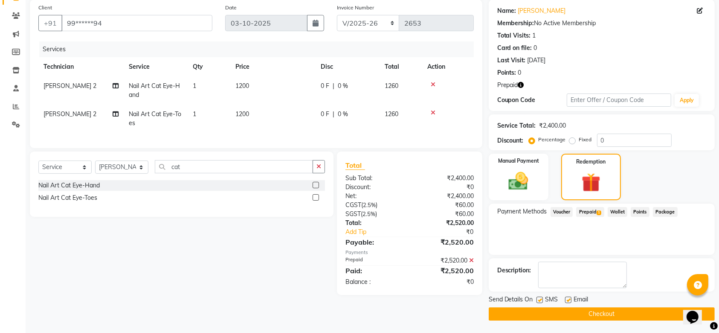
click at [625, 314] on button "Checkout" at bounding box center [602, 313] width 226 height 13
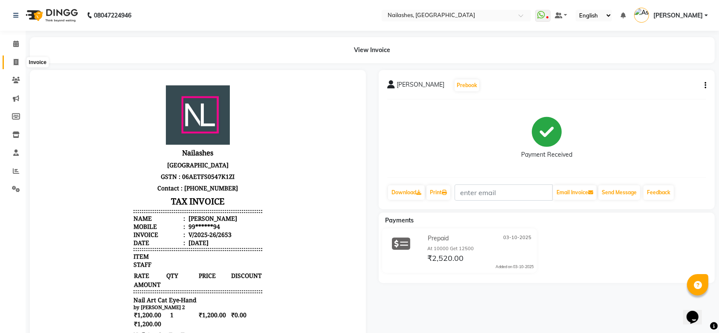
click at [17, 62] on icon at bounding box center [16, 62] width 5 height 6
select select "service"
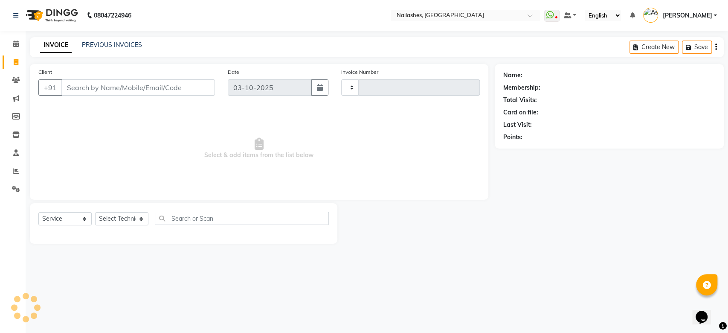
type input "2654"
select select "3926"
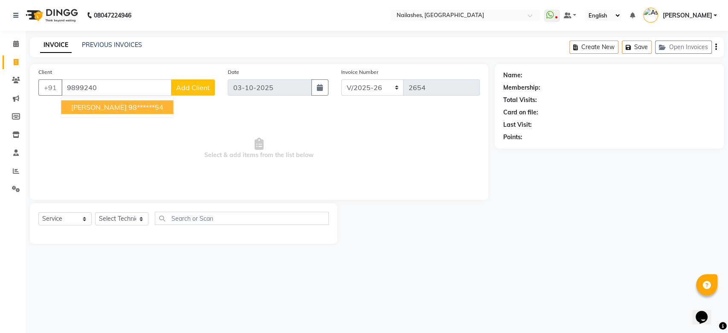
click at [104, 107] on span "[PERSON_NAME]" at bounding box center [98, 107] width 55 height 9
type input "98******54"
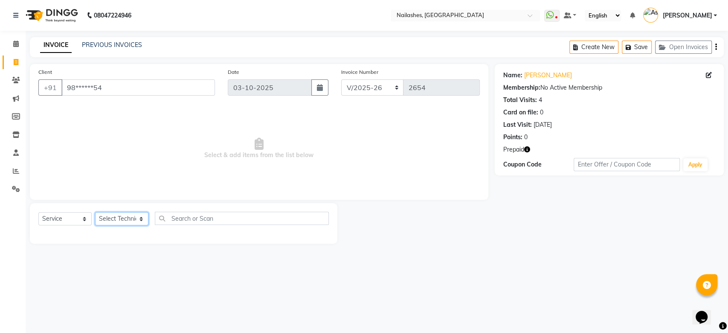
click at [130, 220] on select "Select Technician [PERSON_NAME] [PERSON_NAME] [PERSON_NAME] 2 [PERSON_NAME] MAN…" at bounding box center [121, 218] width 53 height 13
select select "19576"
click at [95, 212] on select "Select Technician [PERSON_NAME] [PERSON_NAME] [PERSON_NAME] 2 [PERSON_NAME] MAN…" at bounding box center [121, 218] width 53 height 13
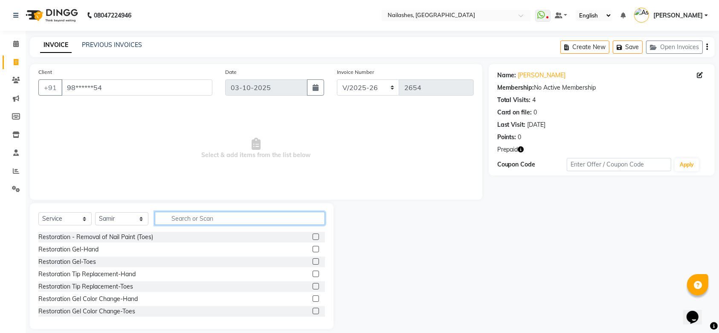
click at [194, 218] on input "text" at bounding box center [240, 217] width 170 height 13
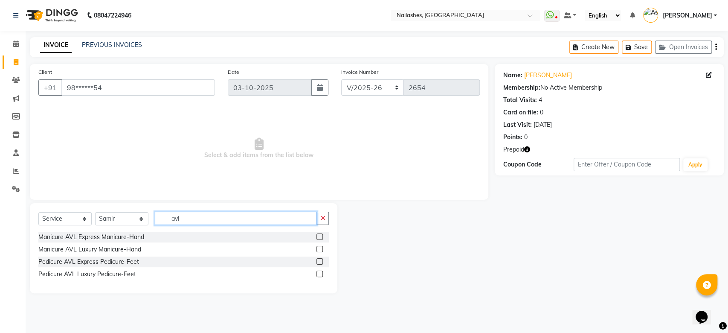
type input "avl"
click at [318, 258] on label at bounding box center [319, 261] width 6 height 6
click at [318, 259] on input "checkbox" at bounding box center [319, 262] width 6 height 6
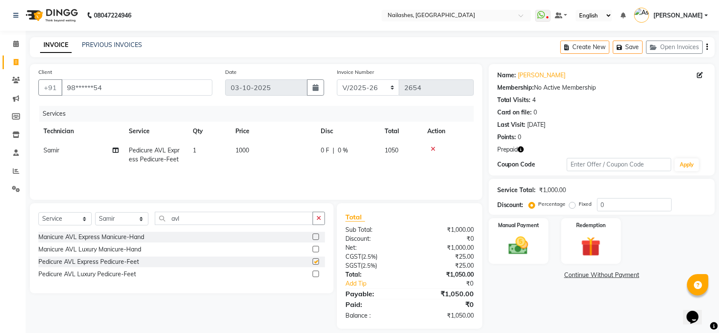
checkbox input "false"
click at [131, 219] on select "Select Technician [PERSON_NAME] [PERSON_NAME] [PERSON_NAME] 2 [PERSON_NAME] MAN…" at bounding box center [121, 218] width 53 height 13
select select "20189"
click at [95, 212] on select "Select Technician [PERSON_NAME] [PERSON_NAME] [PERSON_NAME] 2 [PERSON_NAME] MAN…" at bounding box center [121, 218] width 53 height 13
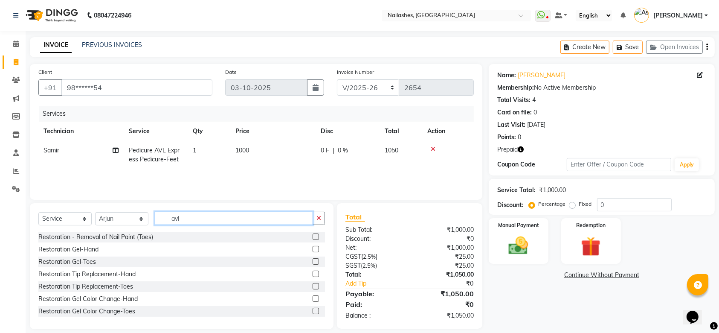
click at [217, 215] on input "avl" at bounding box center [234, 217] width 158 height 13
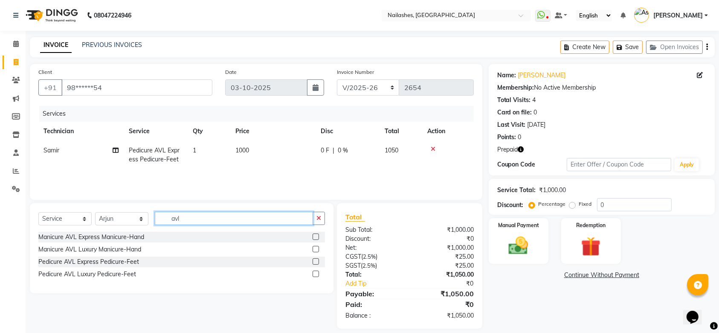
type input "avl"
click at [317, 234] on label at bounding box center [316, 236] width 6 height 6
click at [317, 234] on input "checkbox" at bounding box center [316, 237] width 6 height 6
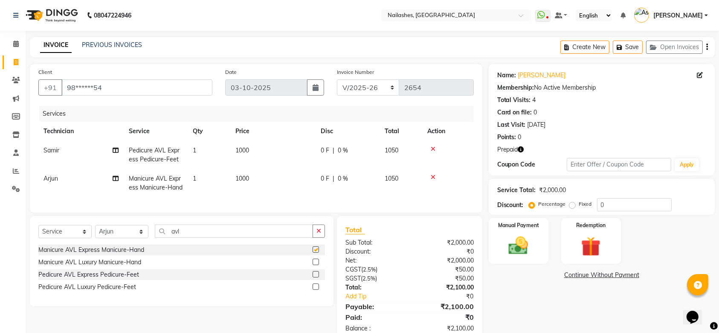
checkbox input "false"
click at [244, 153] on span "1000" at bounding box center [242, 150] width 14 height 8
select select "19576"
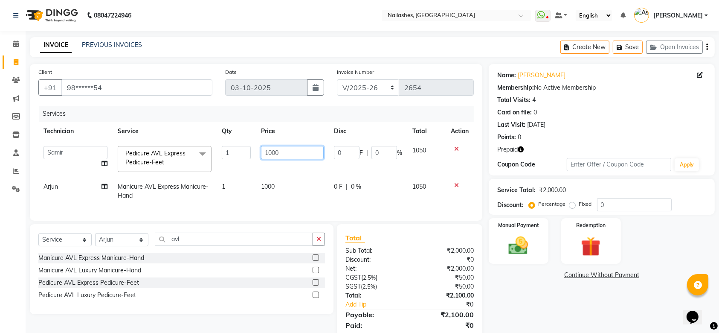
click at [275, 153] on input "1000" at bounding box center [292, 152] width 63 height 13
type input "1100"
click at [271, 184] on td "1000" at bounding box center [292, 191] width 73 height 28
select select "20189"
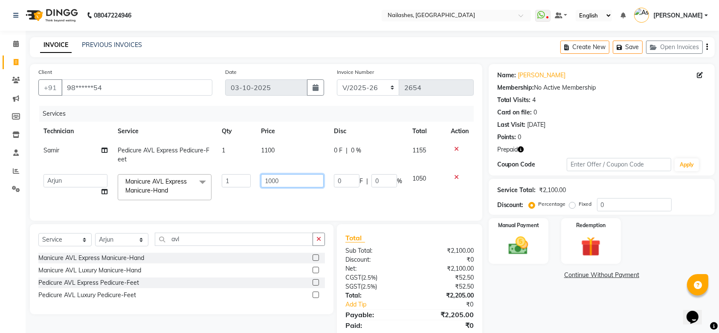
click at [271, 184] on input "1000" at bounding box center [292, 180] width 63 height 13
type input "1100"
click at [284, 201] on td "1100" at bounding box center [292, 187] width 73 height 36
select select "20189"
click at [332, 202] on td "0 F | 0 %" at bounding box center [368, 187] width 78 height 36
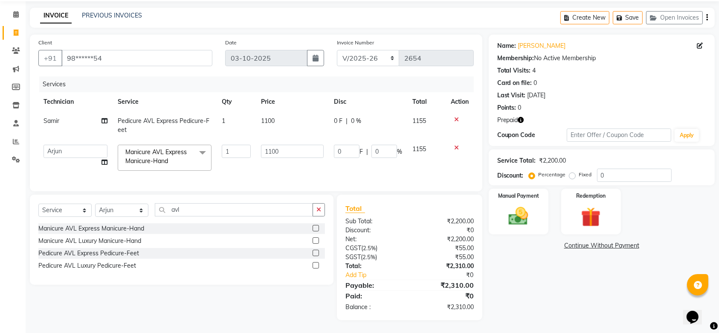
scroll to position [38, 0]
click at [518, 117] on icon "button" at bounding box center [521, 120] width 6 height 6
click at [597, 204] on img at bounding box center [590, 217] width 33 height 26
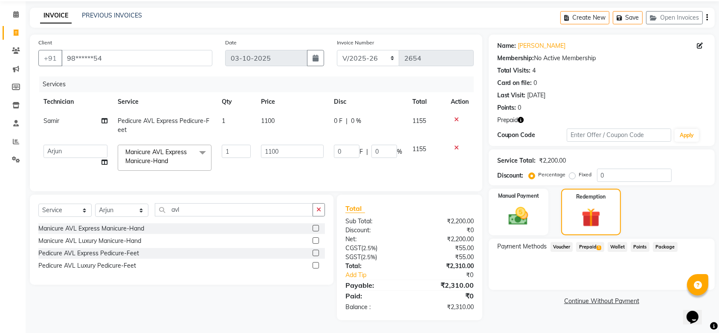
click at [586, 242] on span "Prepaid 1" at bounding box center [590, 247] width 28 height 10
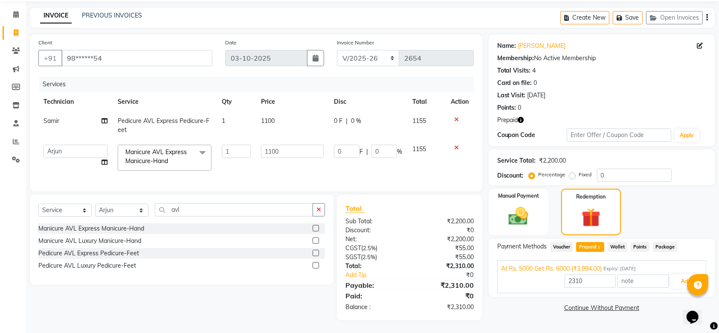
click at [586, 242] on span "Prepaid 1" at bounding box center [590, 247] width 28 height 10
click at [680, 274] on button "Add" at bounding box center [685, 281] width 31 height 14
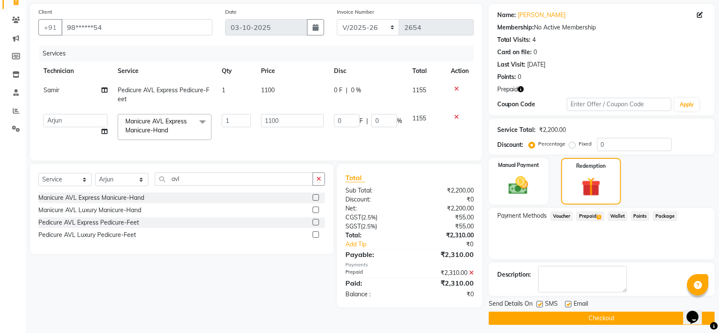
scroll to position [64, 0]
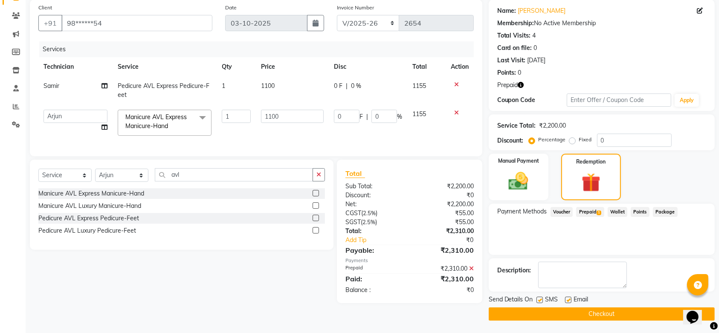
click at [641, 313] on button "Checkout" at bounding box center [602, 313] width 226 height 13
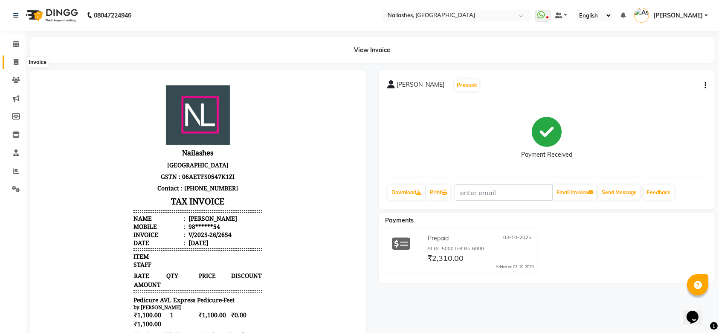
click at [17, 63] on icon at bounding box center [16, 62] width 5 height 6
select select "service"
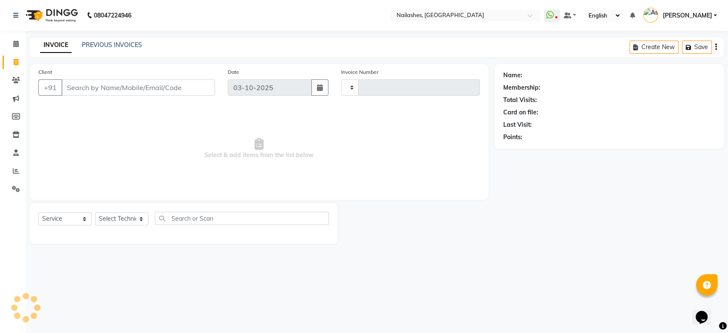
type input "2655"
select select "3926"
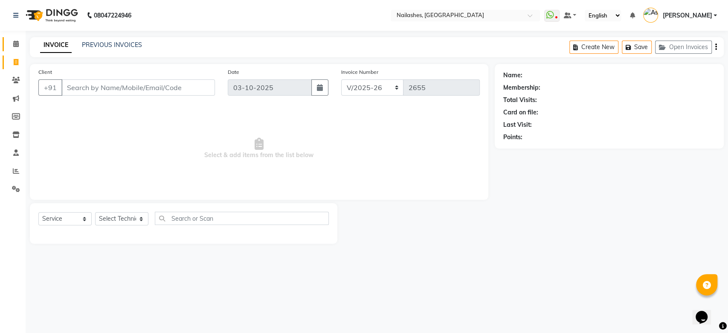
click at [17, 43] on icon at bounding box center [16, 44] width 6 height 6
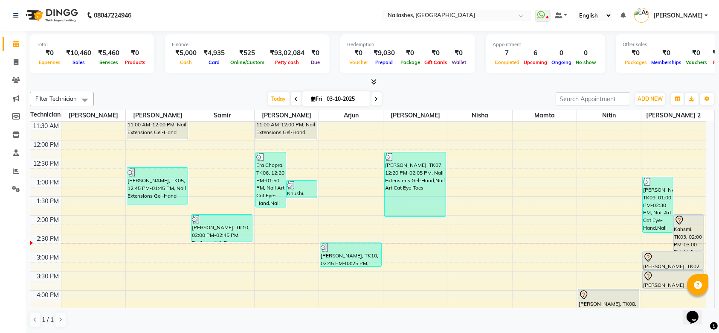
scroll to position [199, 0]
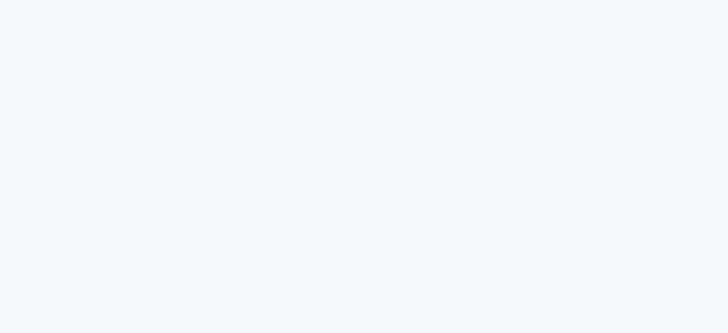
select select "3926"
select select "service"
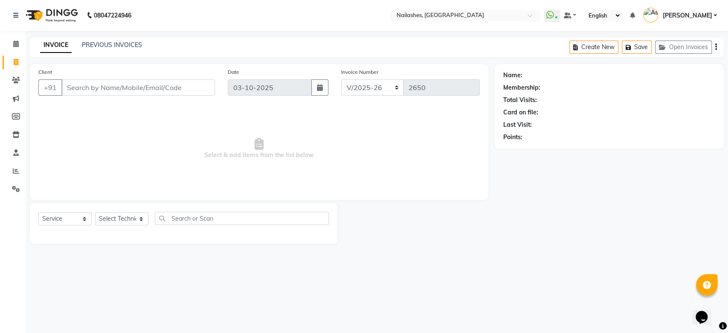
click at [125, 82] on input "Client" at bounding box center [137, 87] width 153 height 16
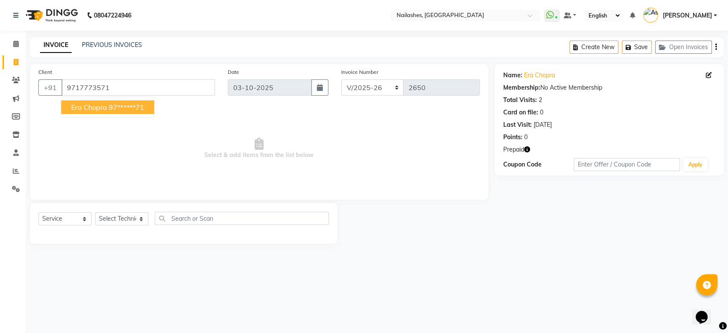
click at [132, 108] on ngb-highlight "97******71" at bounding box center [126, 107] width 35 height 9
type input "97******71"
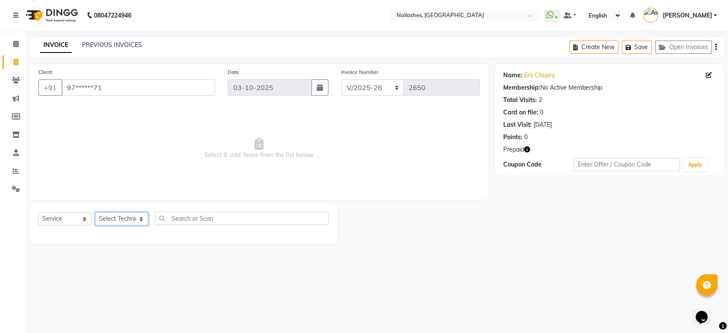
click at [130, 221] on select "Select Technician [PERSON_NAME] [PERSON_NAME] [PERSON_NAME] 2 [PERSON_NAME] MAN…" at bounding box center [121, 218] width 53 height 13
select select "19580"
click at [95, 212] on select "Select Technician Anamika Anita Anita 2 Arjun Mamta MANAGER Nisha Nitin Samir S…" at bounding box center [121, 218] width 53 height 13
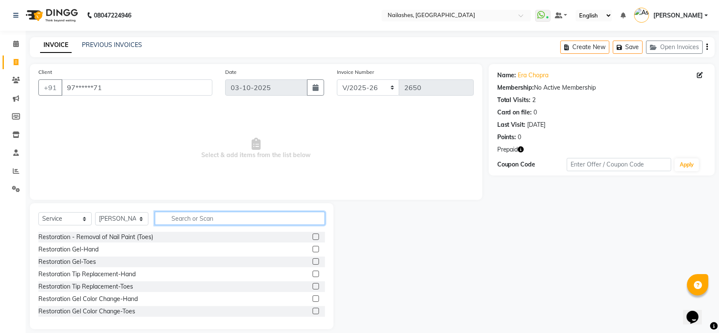
click at [193, 219] on input "text" at bounding box center [240, 217] width 170 height 13
click at [75, 214] on select "Select Service Product Membership Package Voucher Prepaid Gift Card" at bounding box center [64, 218] width 53 height 13
select select "P"
click at [38, 212] on select "Select Service Product Membership Package Voucher Prepaid Gift Card" at bounding box center [64, 218] width 53 height 13
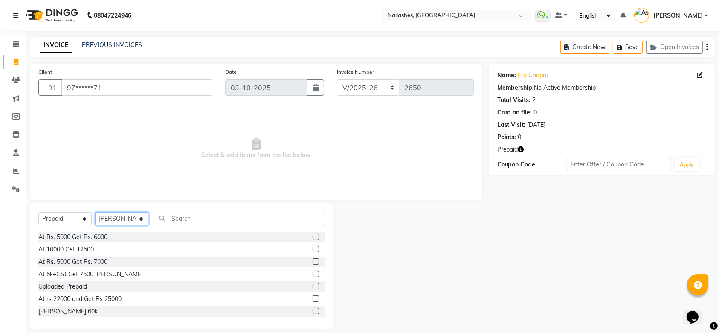
click at [133, 218] on select "Select Technician [PERSON_NAME] [PERSON_NAME] [PERSON_NAME] 2 [PERSON_NAME] MAN…" at bounding box center [121, 218] width 53 height 13
click at [95, 212] on select "Select Technician [PERSON_NAME] [PERSON_NAME] [PERSON_NAME] 2 [PERSON_NAME] MAN…" at bounding box center [121, 218] width 53 height 13
click at [313, 235] on label at bounding box center [316, 236] width 6 height 6
click at [313, 235] on input "checkbox" at bounding box center [316, 237] width 6 height 6
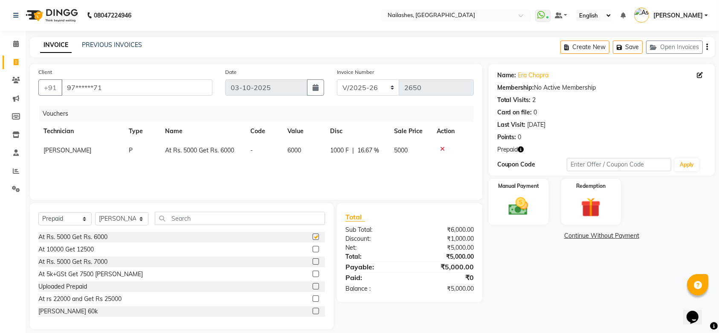
checkbox input "false"
click at [265, 177] on div "Vouchers Technician Type Name Code Value Disc Sale Price Action Shanu P At Rs. …" at bounding box center [255, 148] width 435 height 85
click at [522, 208] on img at bounding box center [518, 205] width 33 height 23
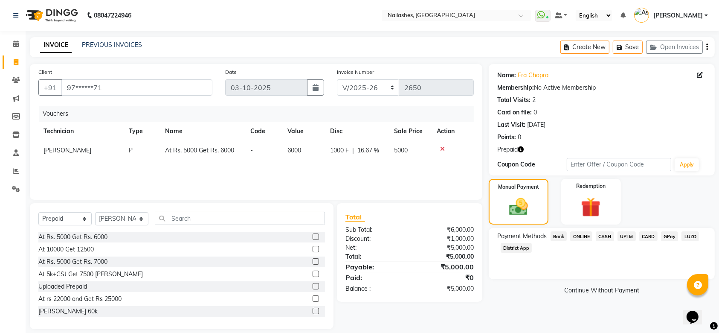
click at [602, 232] on span "CASH" at bounding box center [605, 236] width 18 height 10
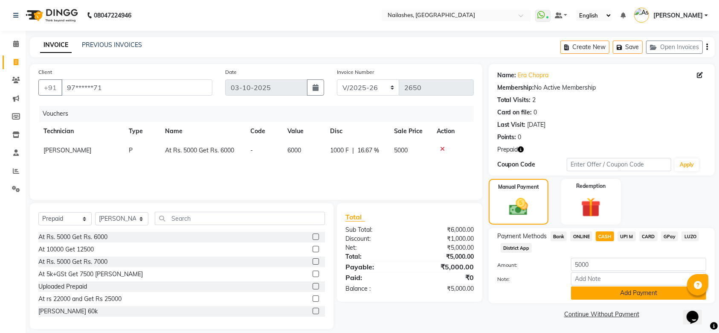
click at [610, 295] on button "Add Payment" at bounding box center [638, 292] width 135 height 13
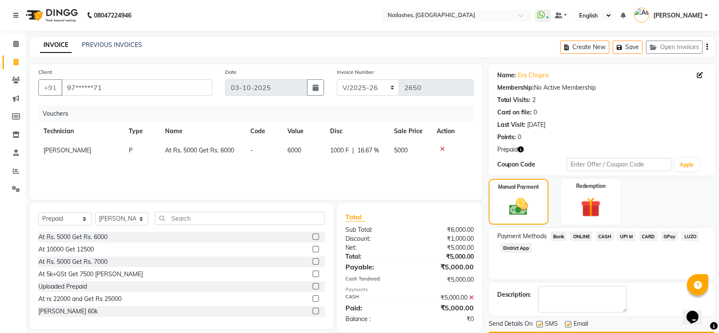
scroll to position [24, 0]
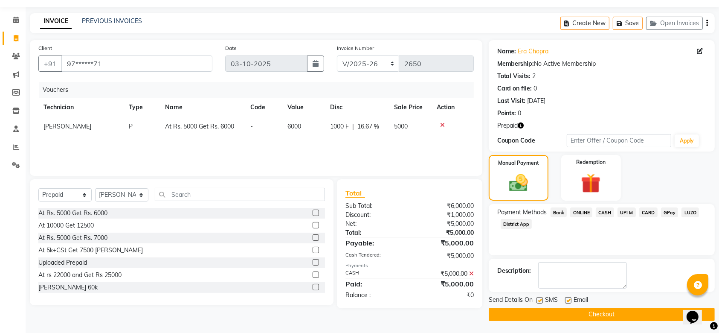
click at [599, 316] on button "Checkout" at bounding box center [602, 313] width 226 height 13
